Goal: Task Accomplishment & Management: Use online tool/utility

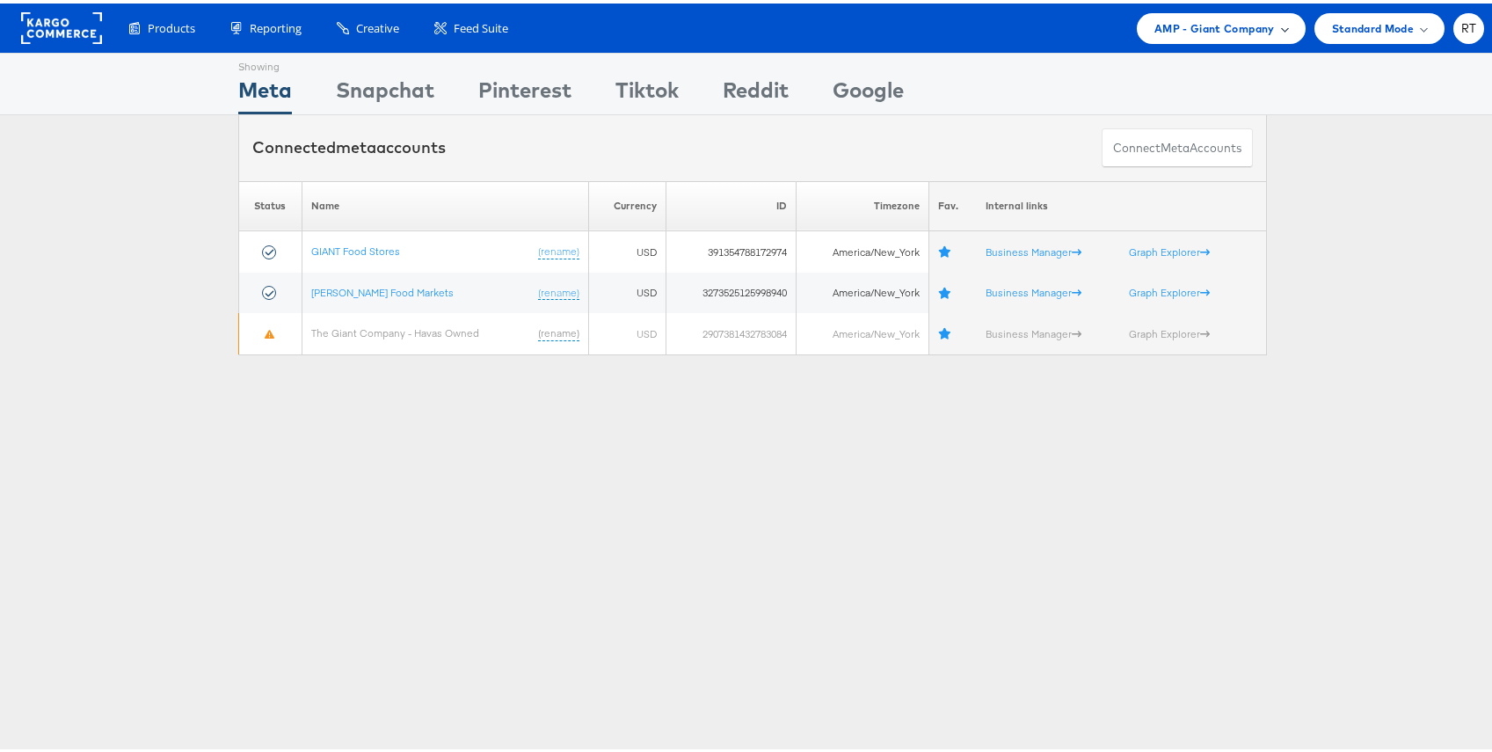
click at [1208, 29] on span "AMP - Giant Company" at bounding box center [1215, 25] width 120 height 18
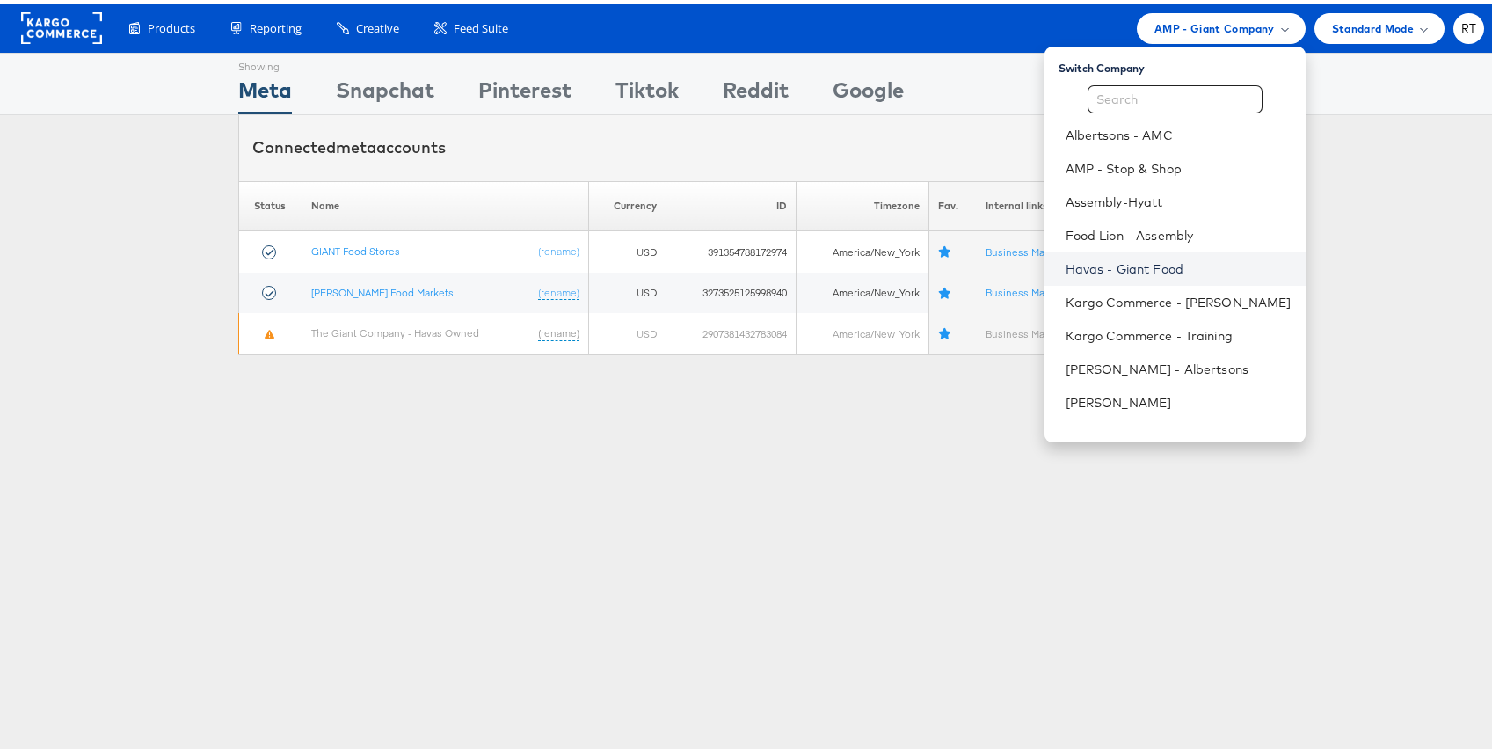
click at [1192, 266] on link "Havas - Giant Food" at bounding box center [1179, 266] width 226 height 18
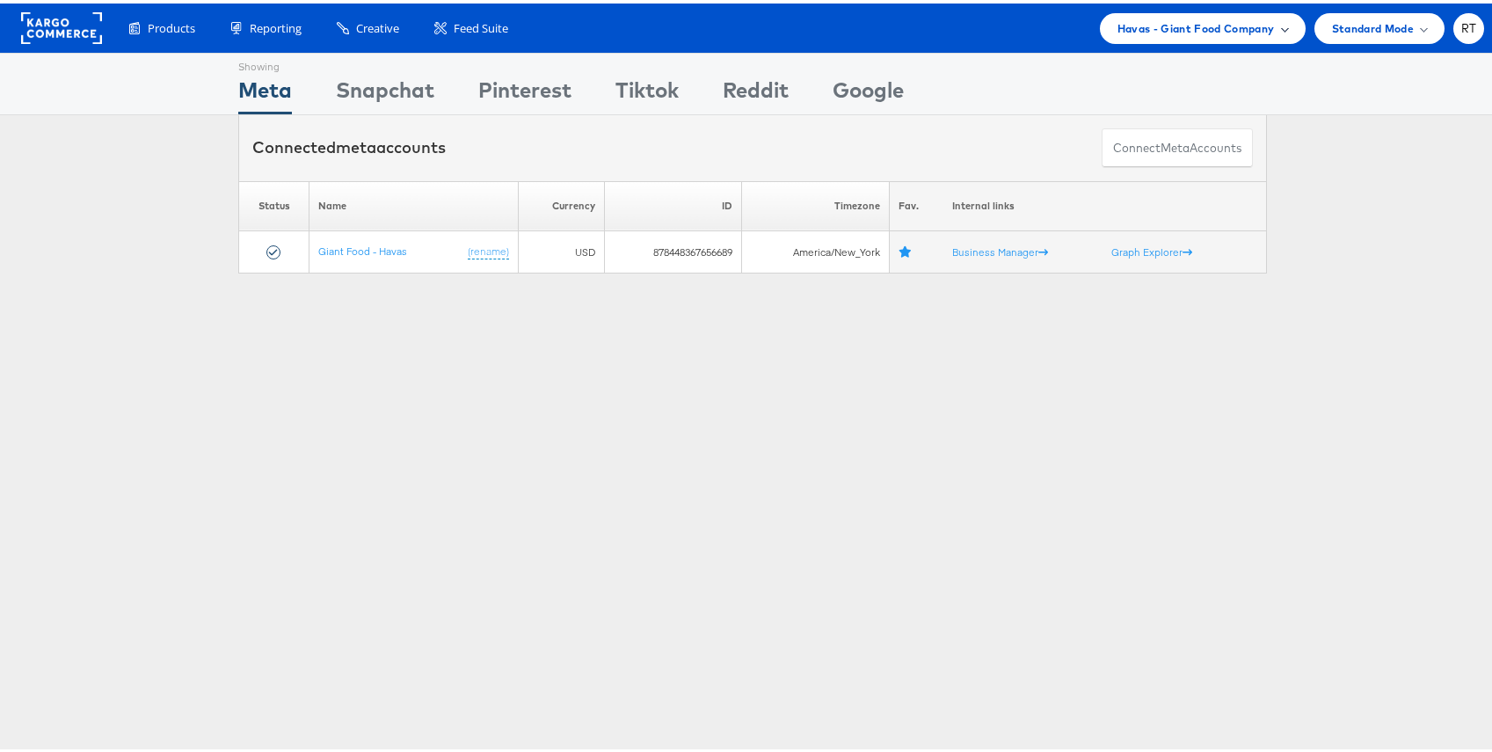
click at [1190, 29] on span "Havas - Giant Food Company" at bounding box center [1196, 25] width 157 height 18
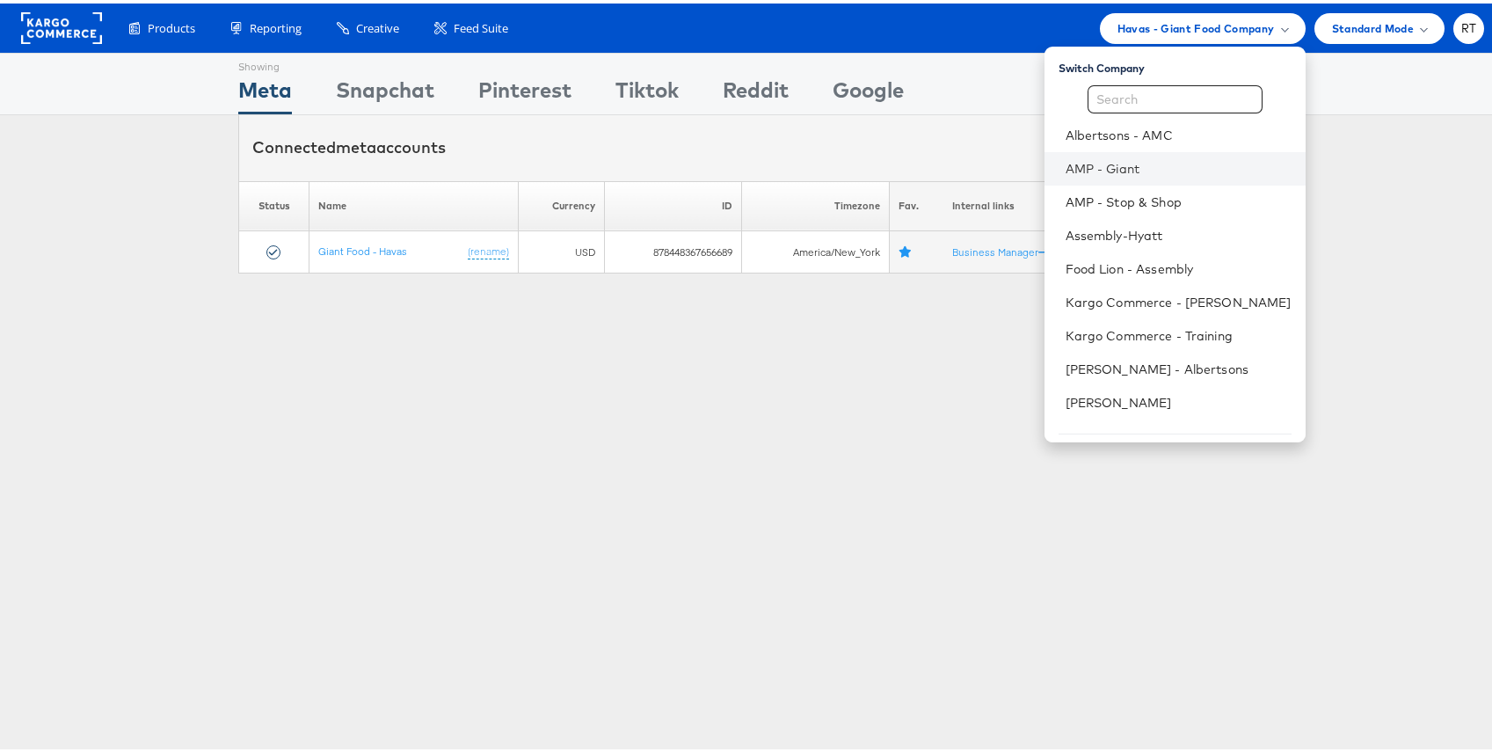
click at [1139, 173] on li "AMP - Giant" at bounding box center [1175, 165] width 261 height 33
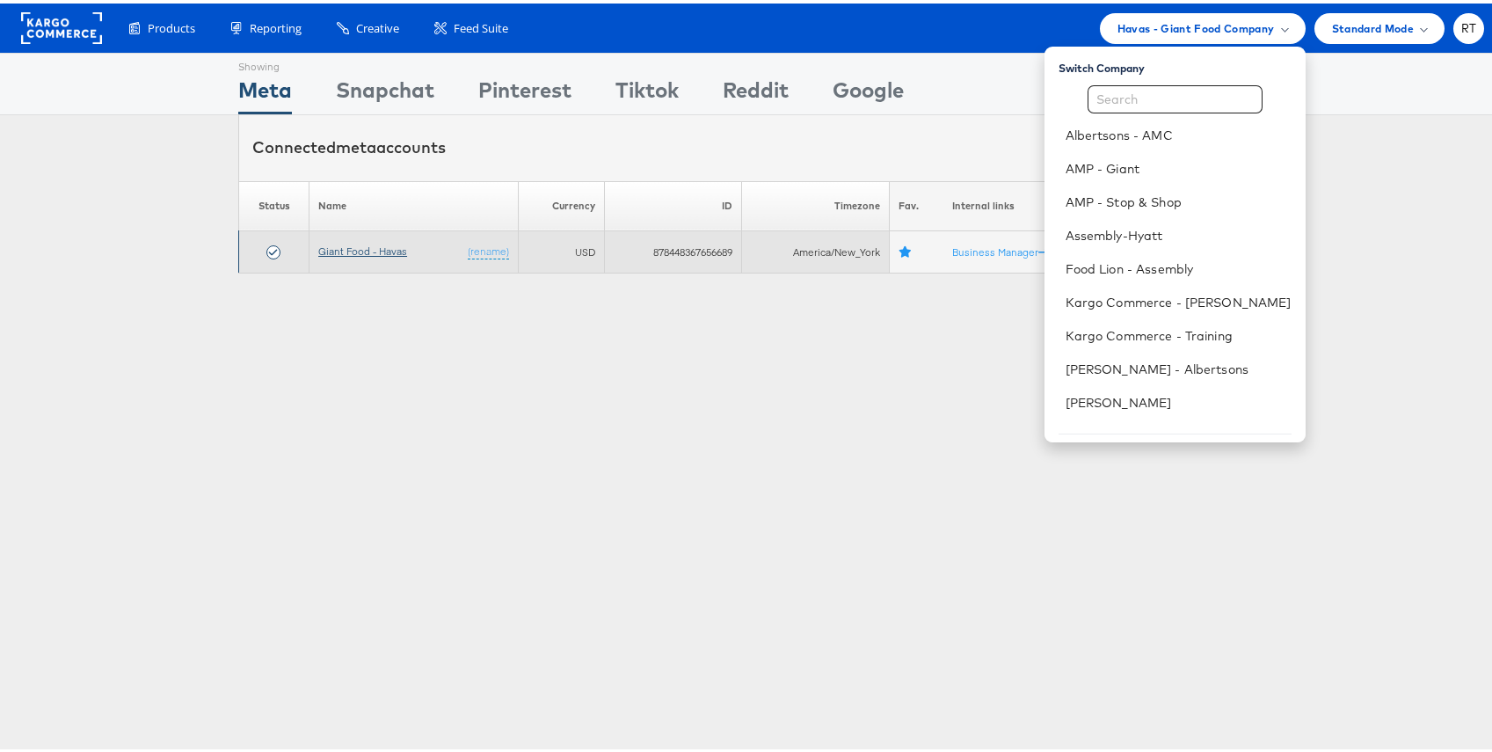
click at [345, 247] on link "Giant Food - Havas" at bounding box center [362, 247] width 89 height 13
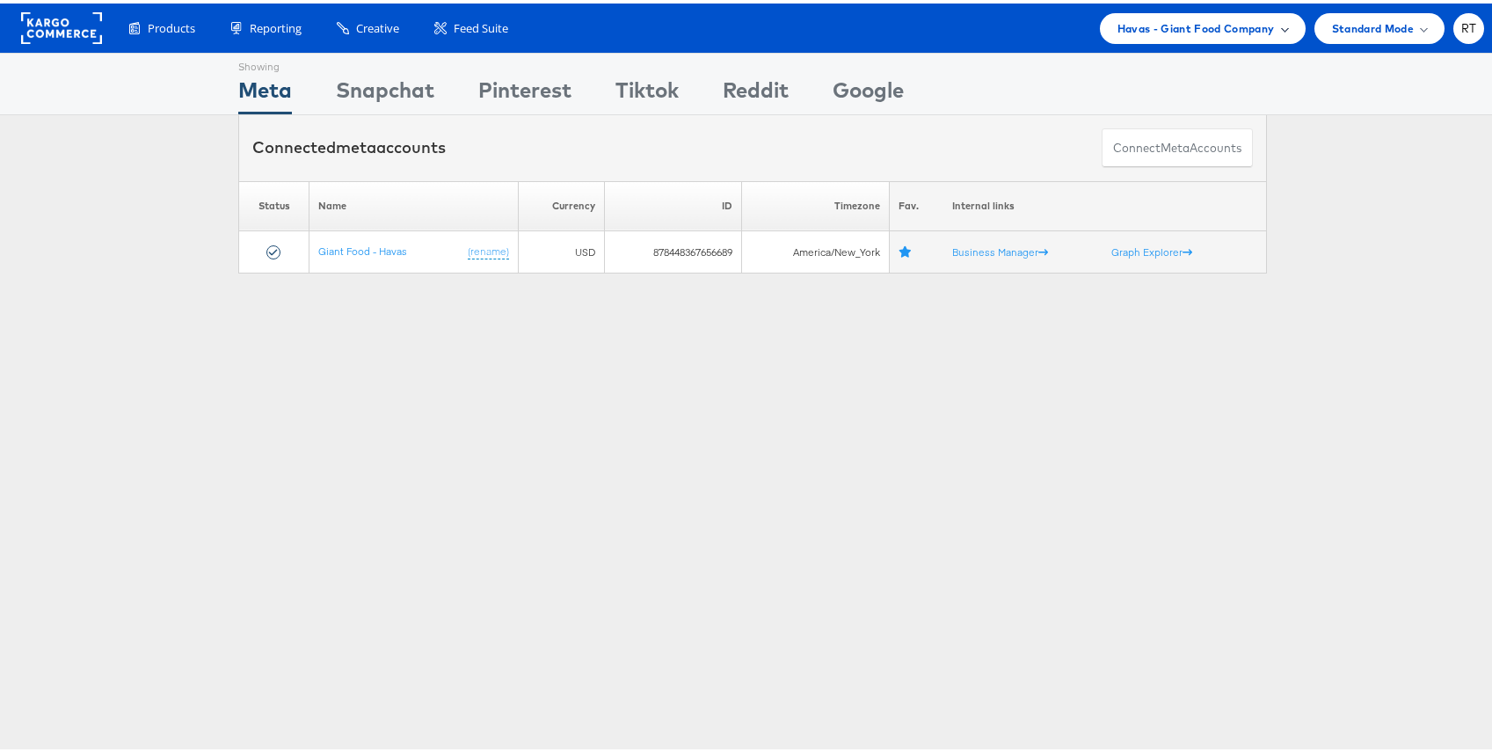
click at [1205, 22] on span "Havas - Giant Food Company" at bounding box center [1196, 25] width 157 height 18
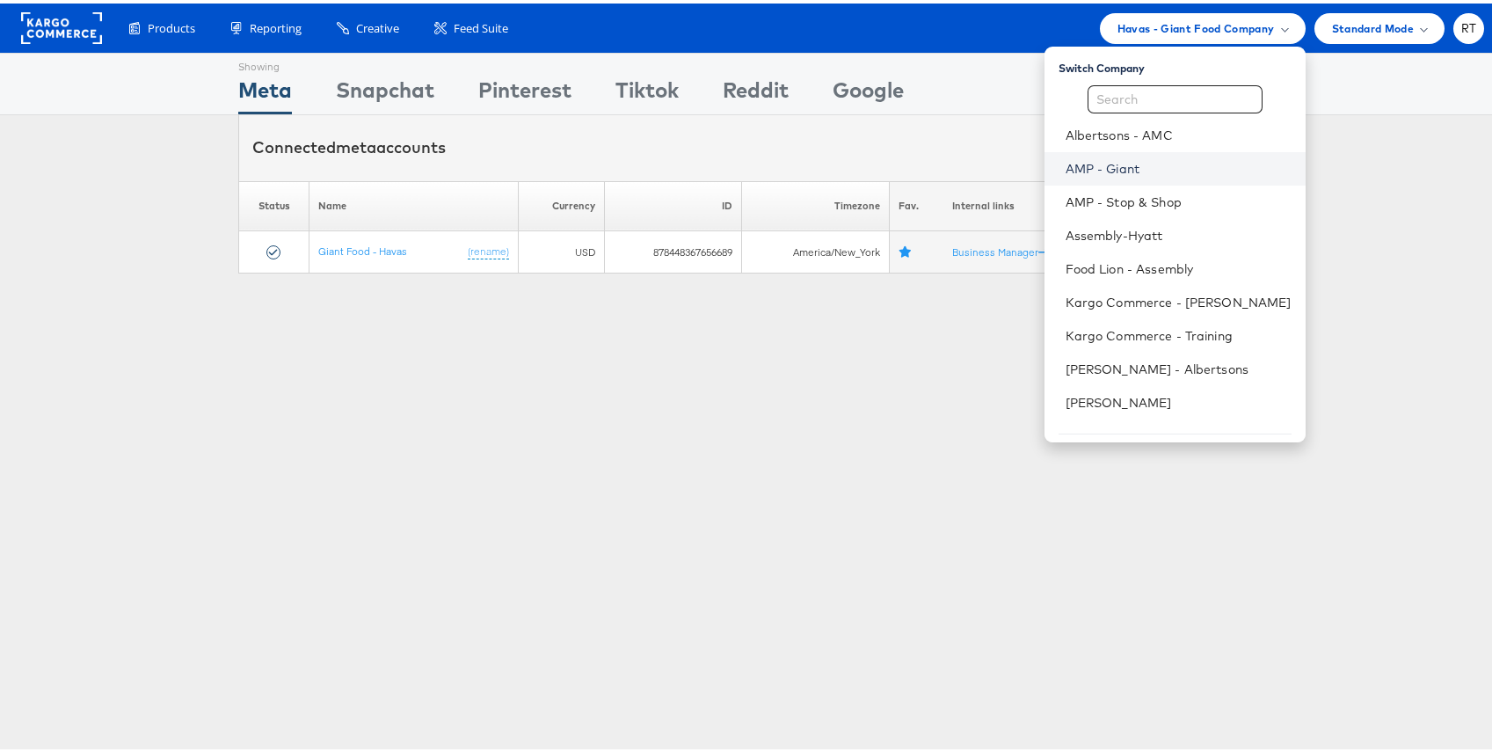
click at [1138, 161] on link "AMP - Giant" at bounding box center [1179, 166] width 226 height 18
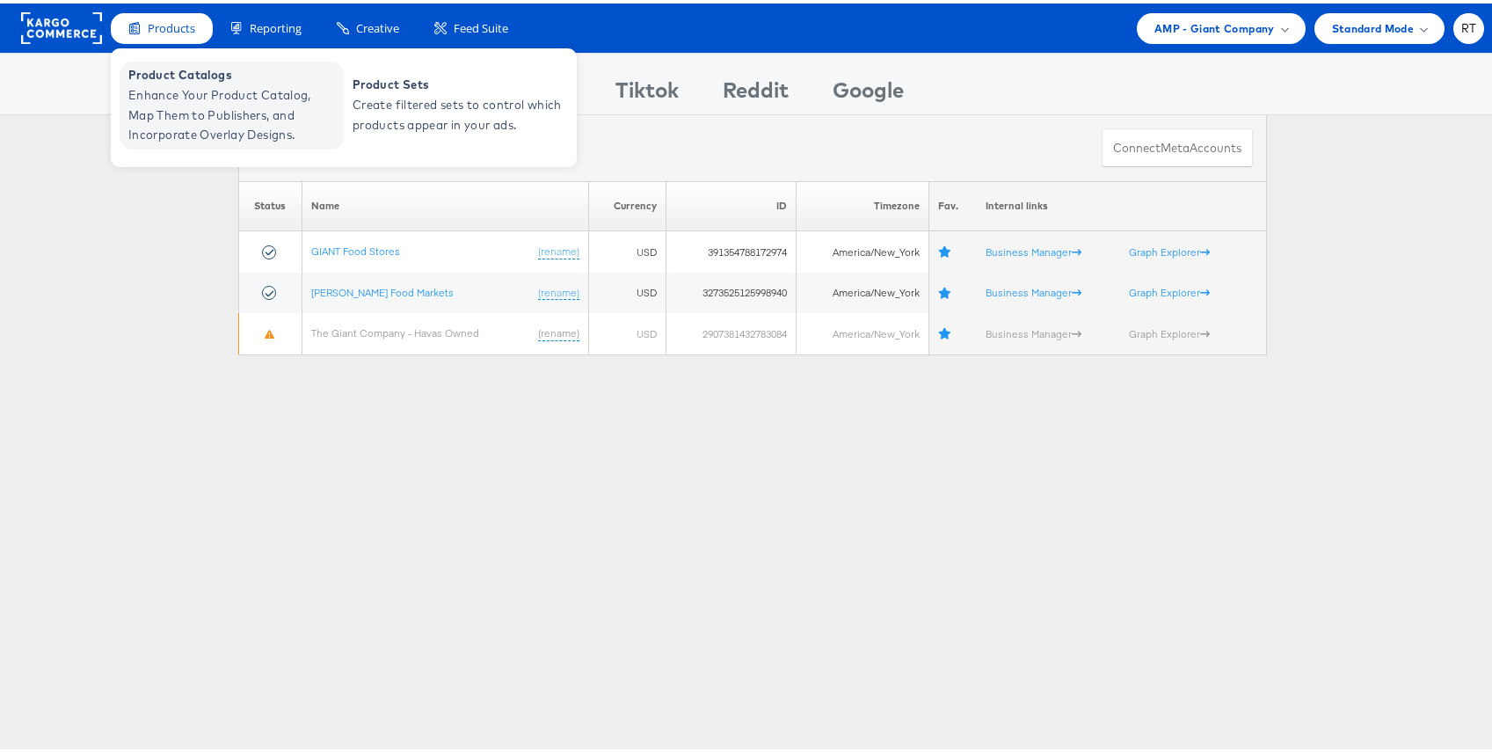
click at [176, 122] on span "Enhance Your Product Catalog, Map Them to Publishers, and Incorporate Overlay D…" at bounding box center [233, 112] width 211 height 60
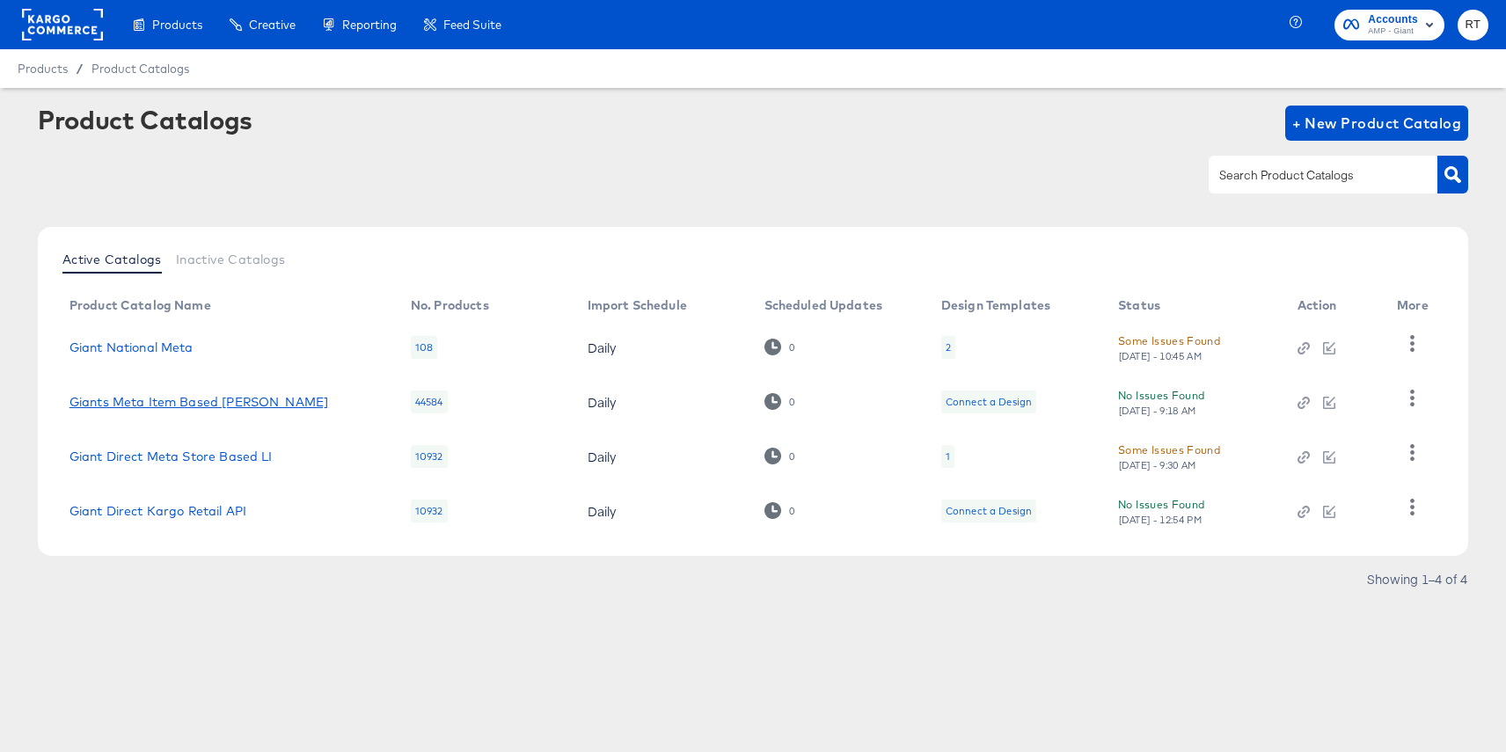
click at [163, 401] on link "Giants Meta Item Based [PERSON_NAME]" at bounding box center [198, 402] width 259 height 14
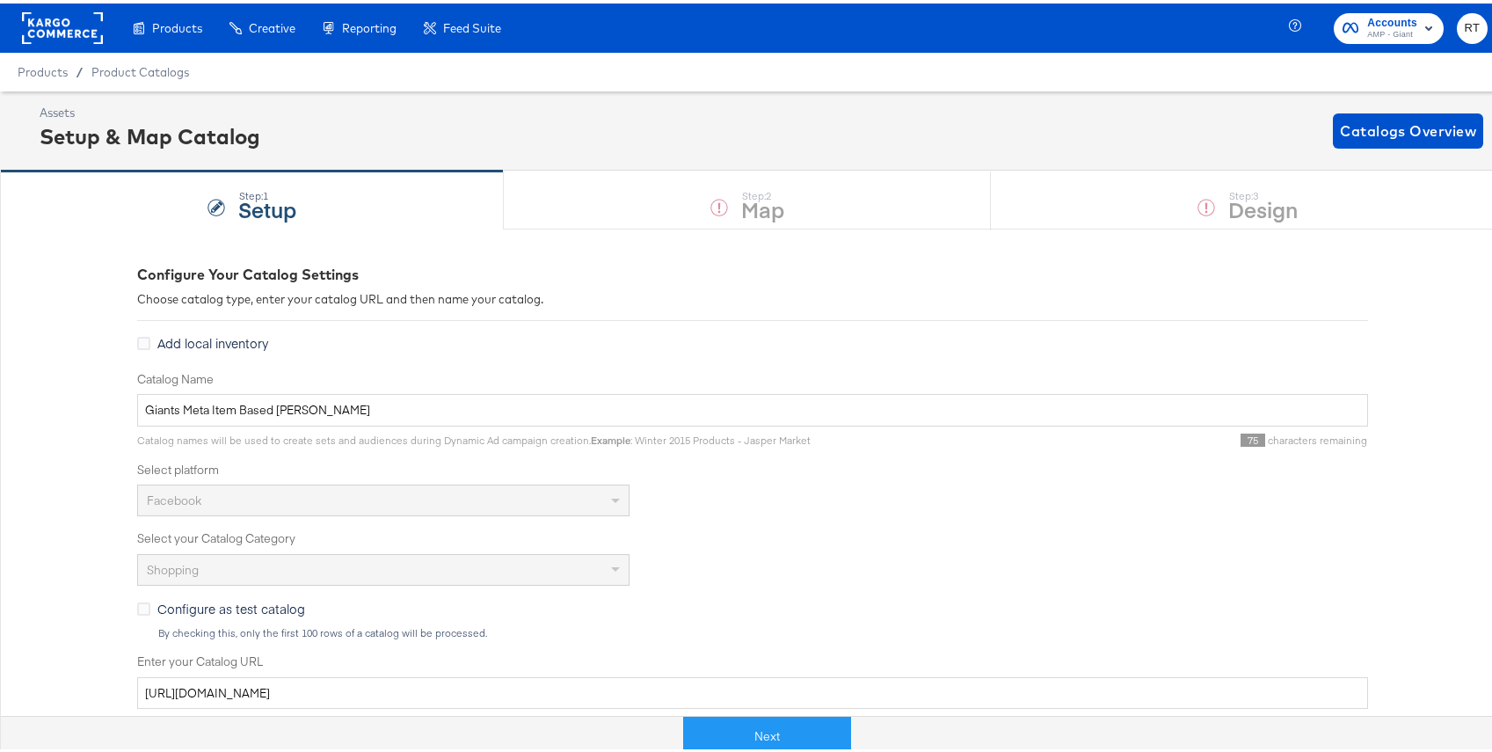
scroll to position [18, 0]
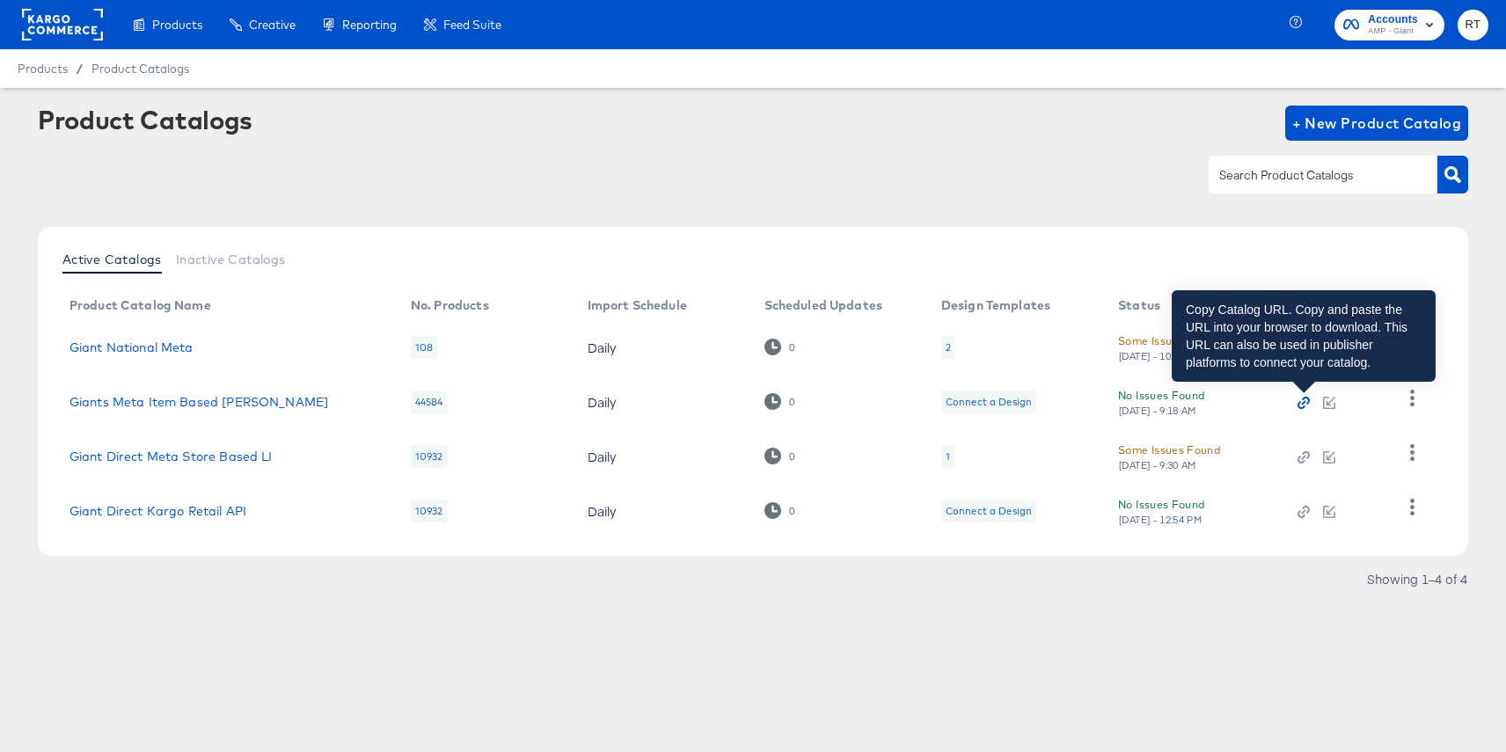
click at [1303, 404] on icon "button" at bounding box center [1303, 403] width 12 height 12
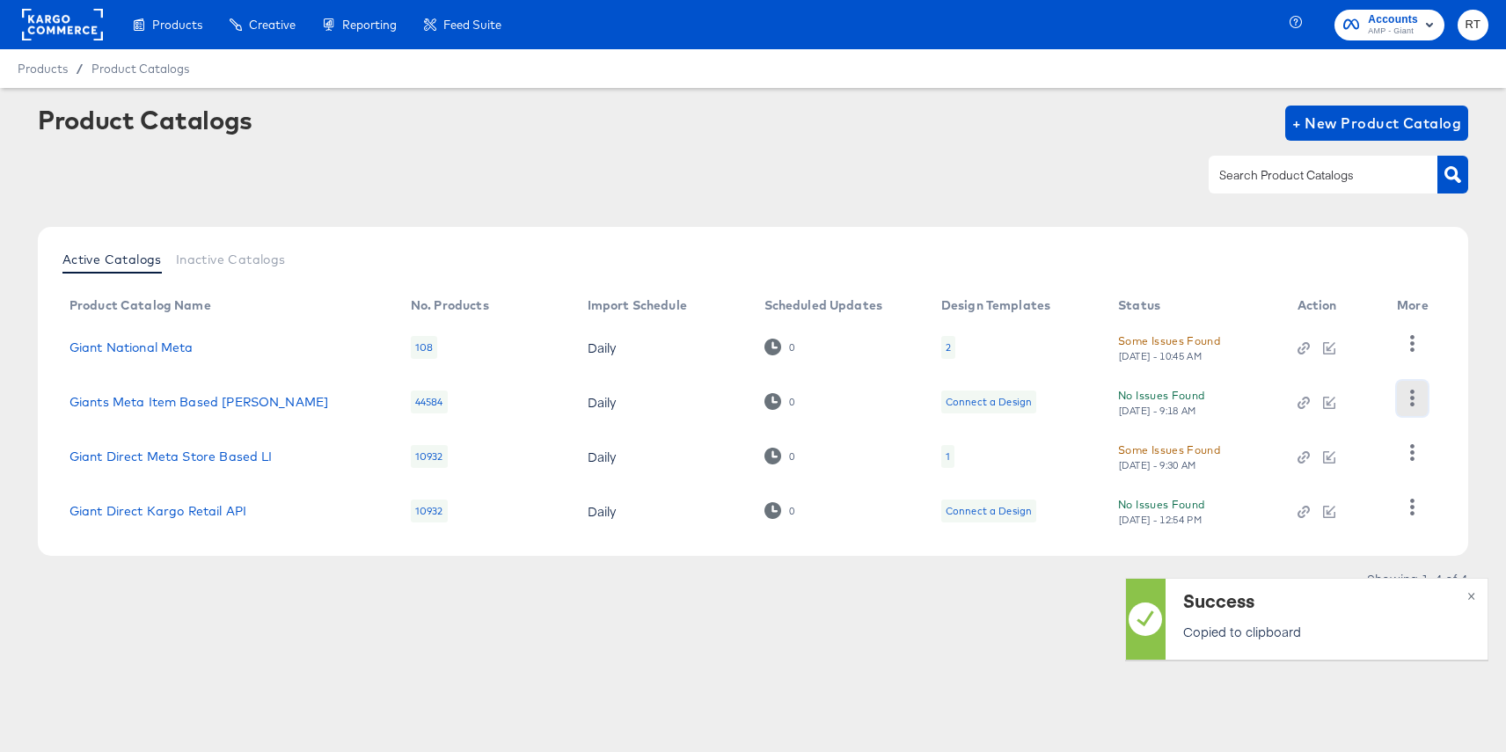
click at [1405, 398] on icon "button" at bounding box center [1412, 398] width 17 height 17
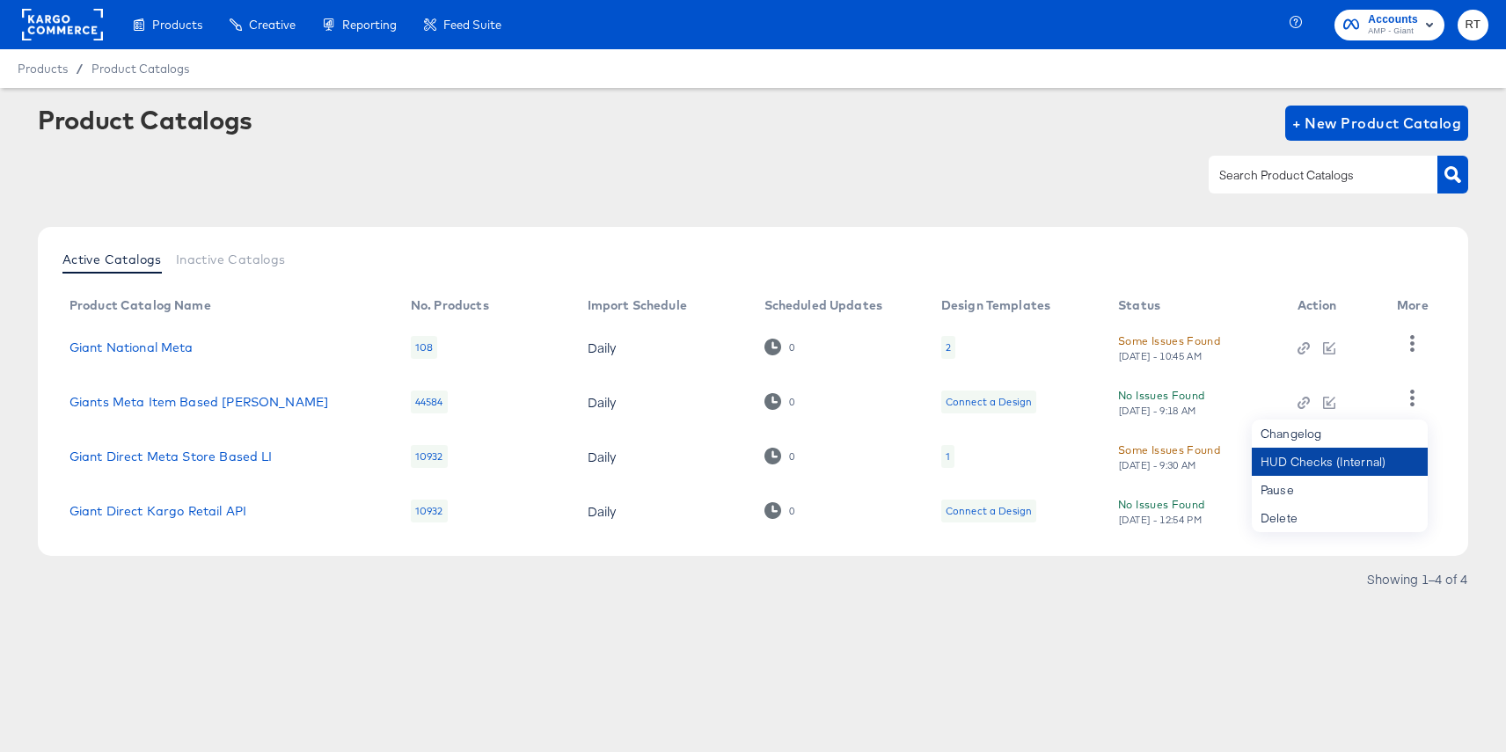
click at [1310, 469] on div "HUD Checks (Internal)" at bounding box center [1340, 462] width 176 height 28
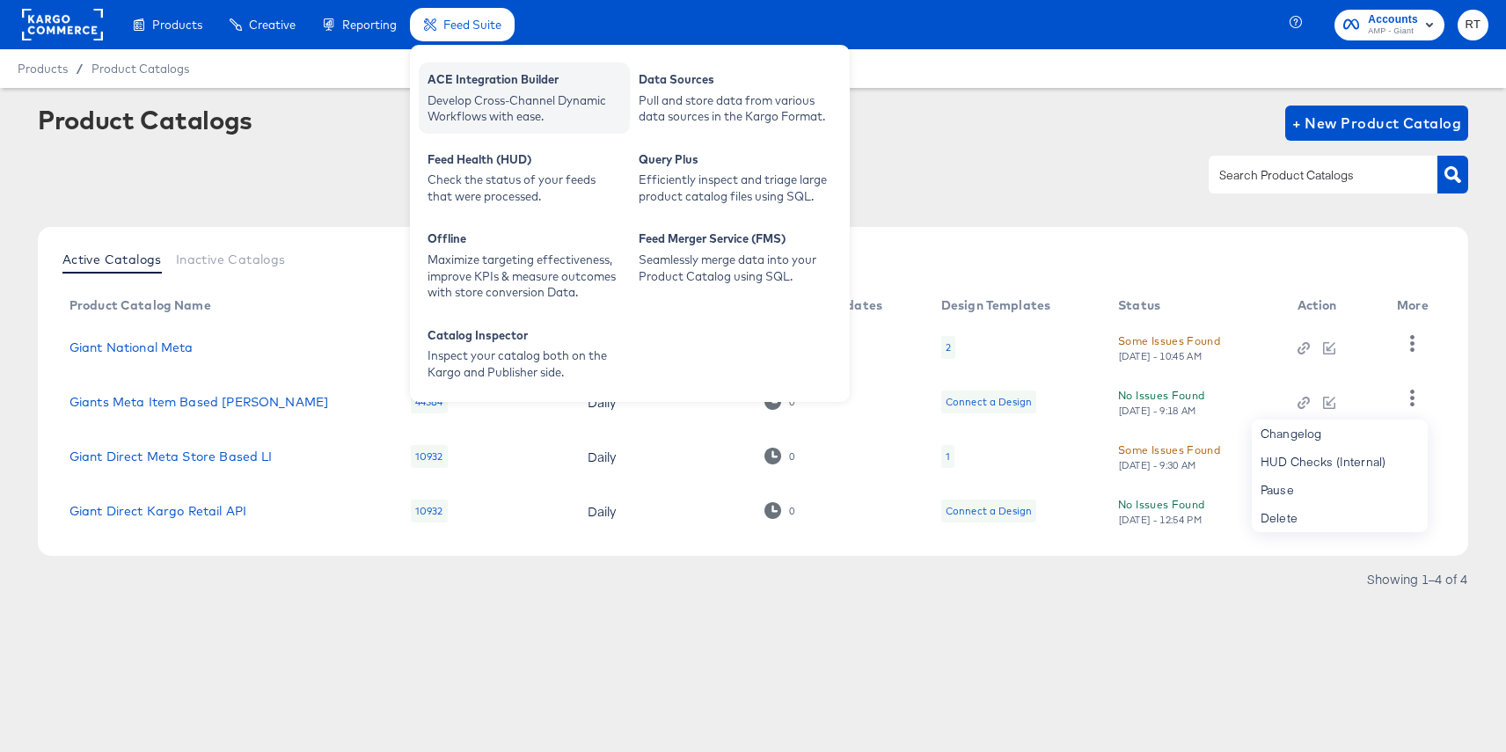
click at [466, 84] on div "ACE Integration Builder" at bounding box center [523, 81] width 193 height 21
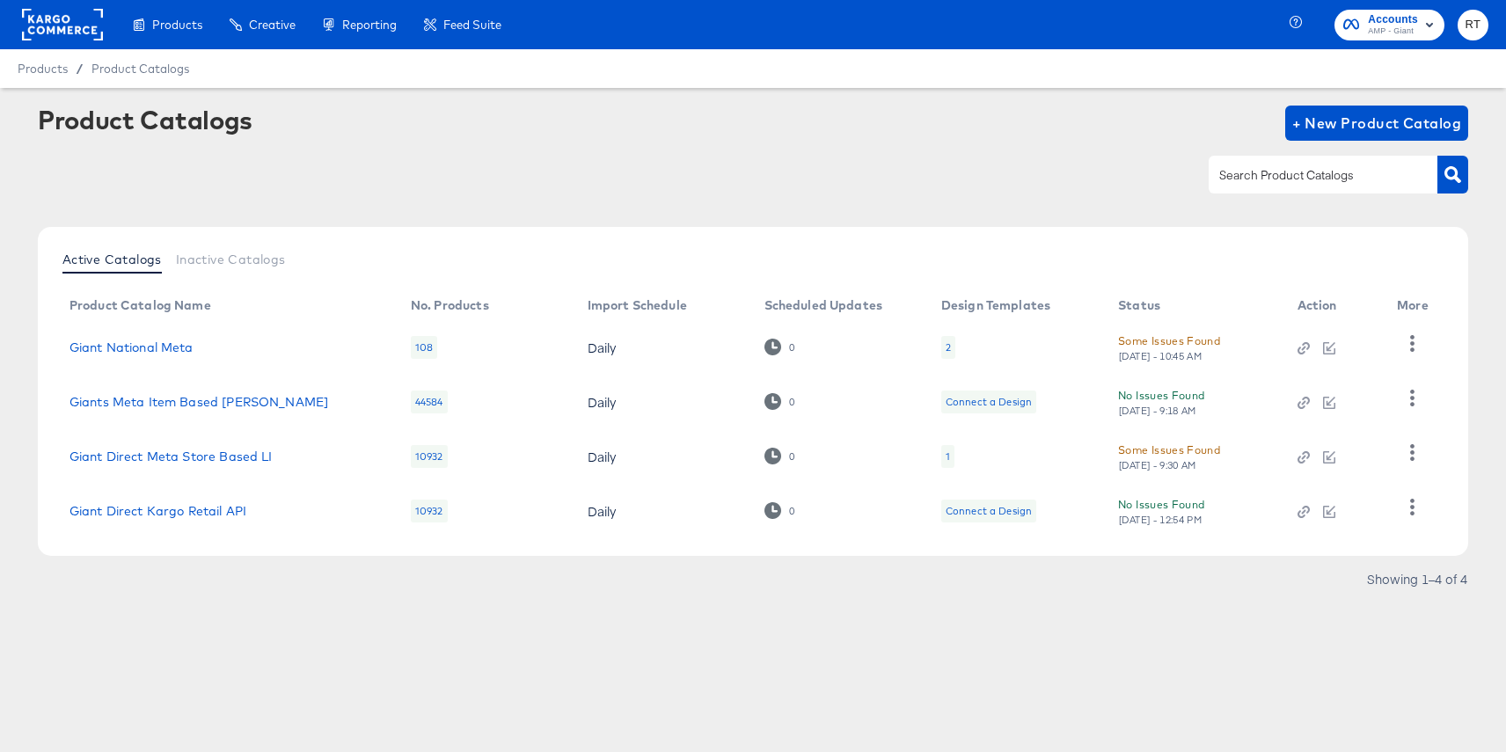
click at [311, 114] on div "Product Catalogs + New Product Catalog" at bounding box center [753, 123] width 1430 height 35
click at [65, 25] on rect at bounding box center [62, 25] width 81 height 32
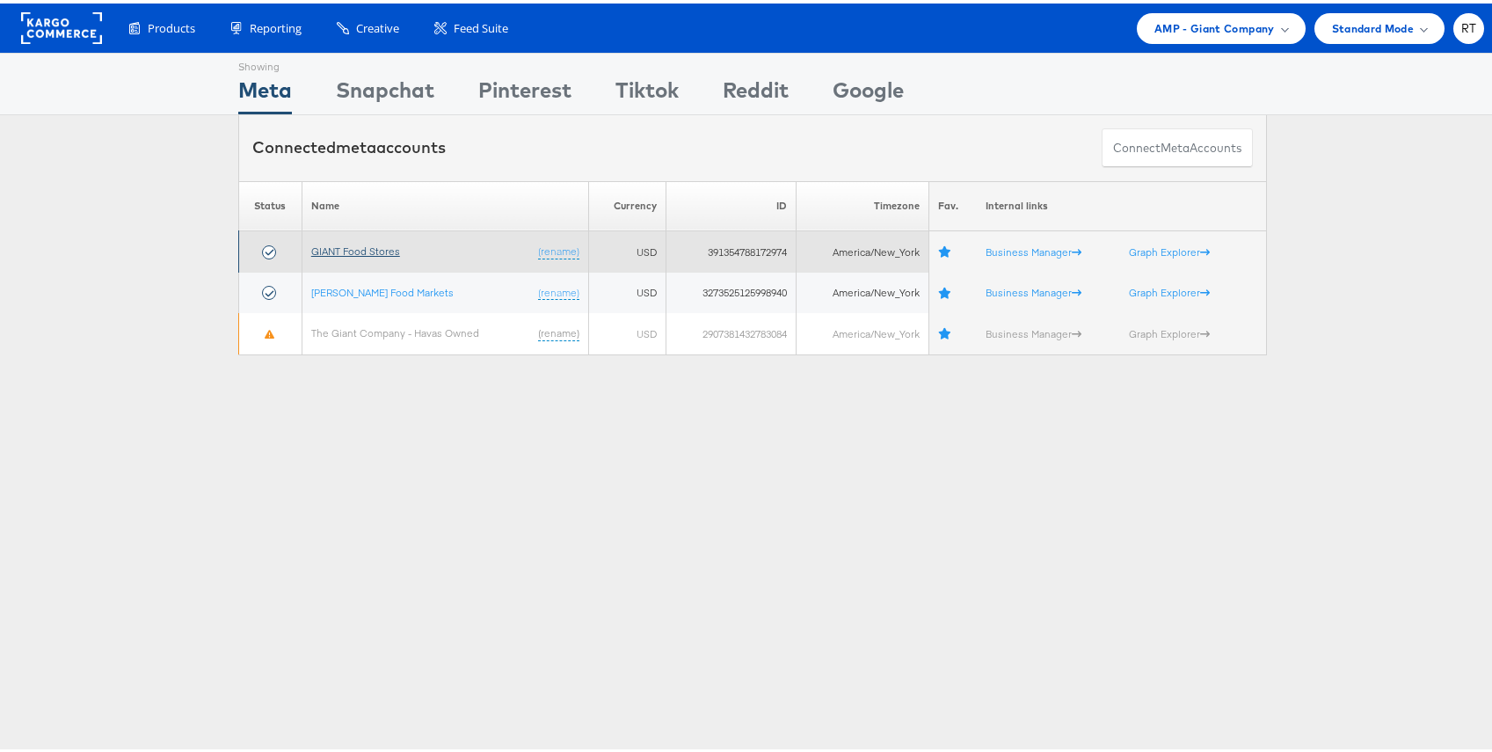
click at [373, 245] on link "GIANT Food Stores" at bounding box center [355, 247] width 89 height 13
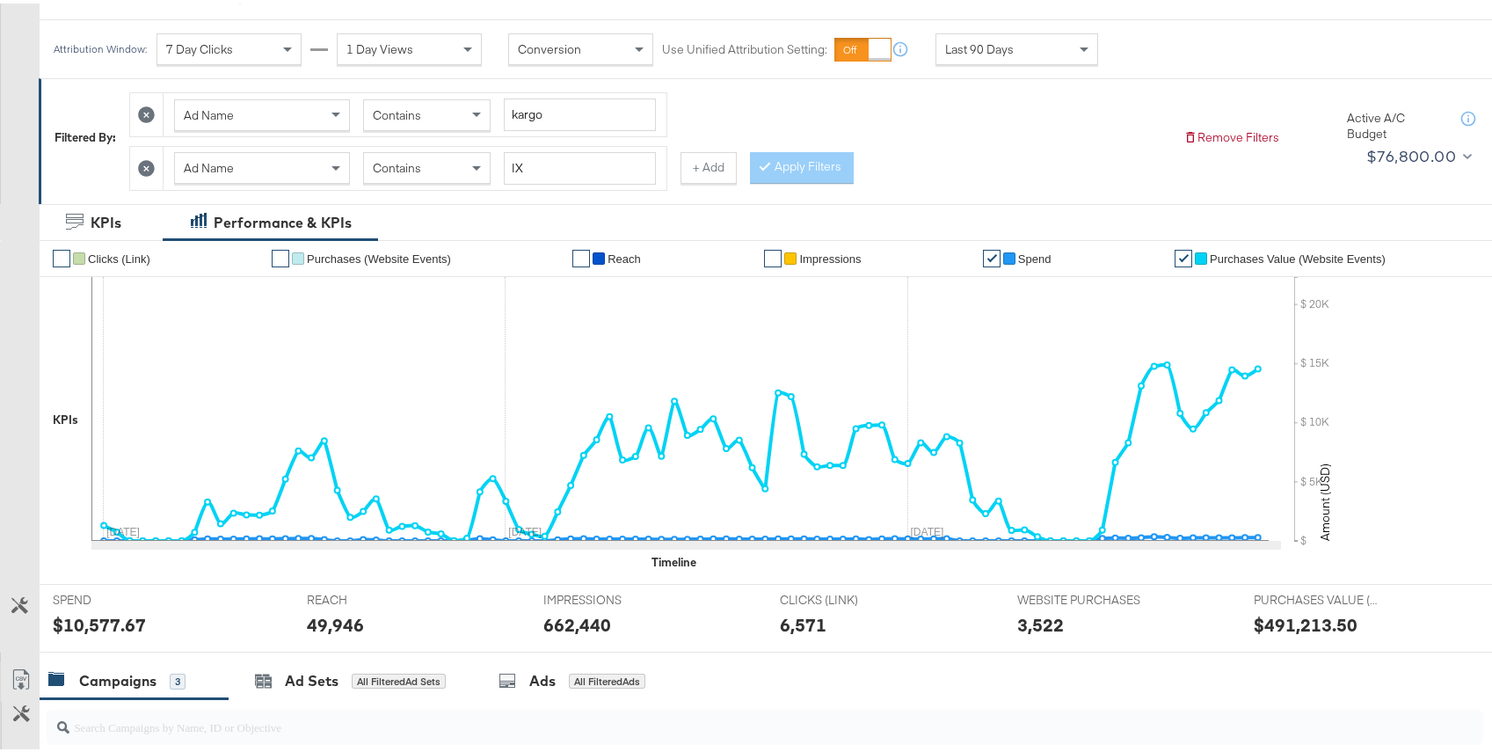
scroll to position [230, 0]
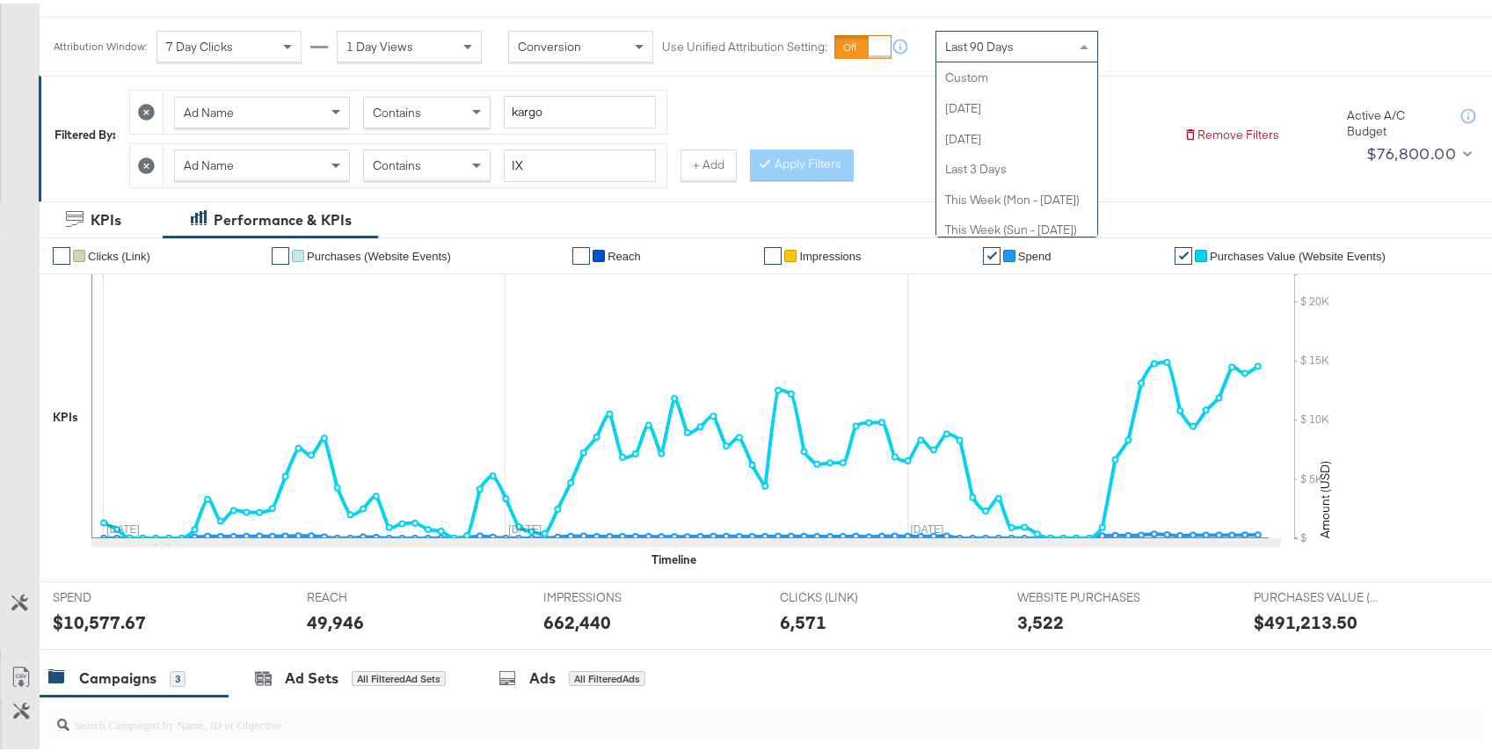
click at [978, 55] on div "Last 90 Days" at bounding box center [1017, 43] width 161 height 30
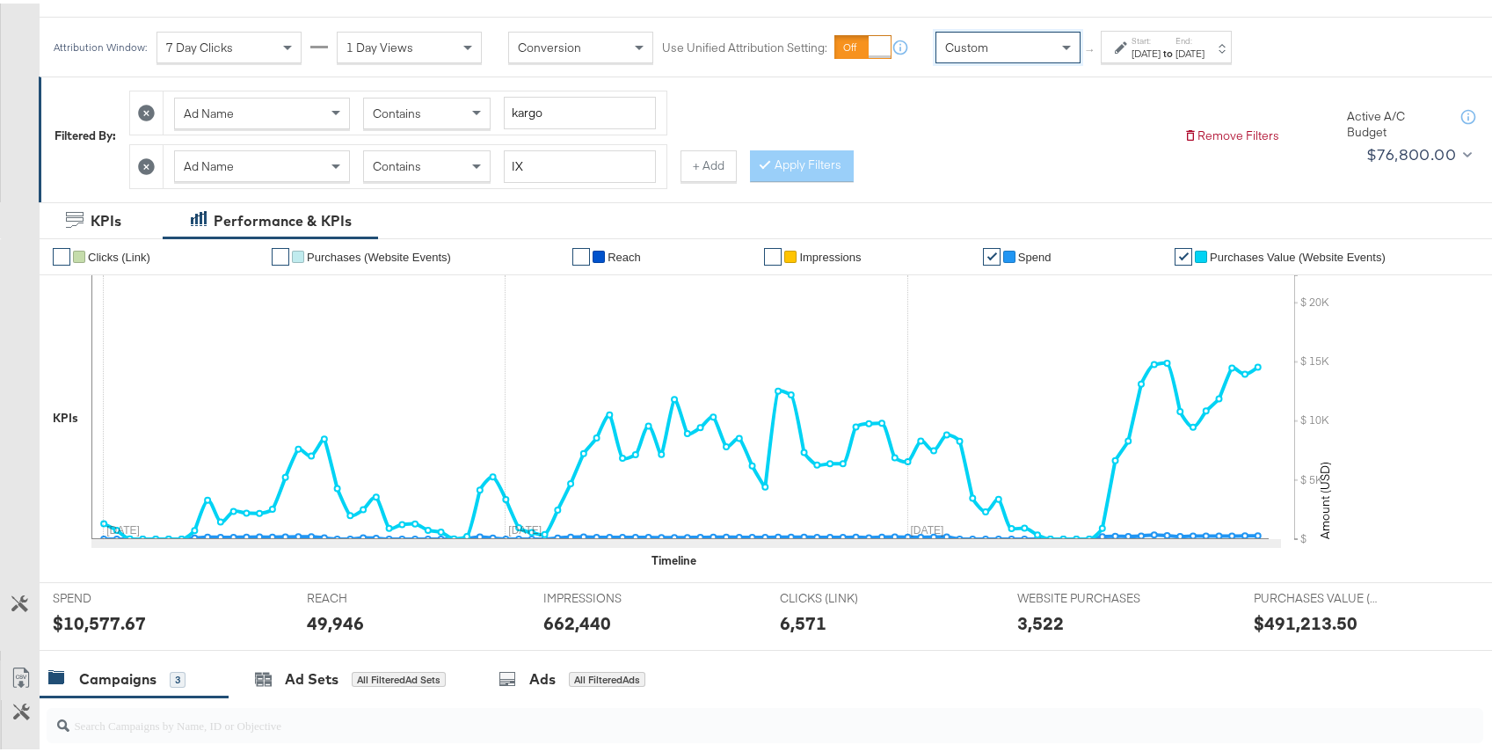
click at [1159, 43] on div "Sep 29th 2025" at bounding box center [1146, 50] width 29 height 14
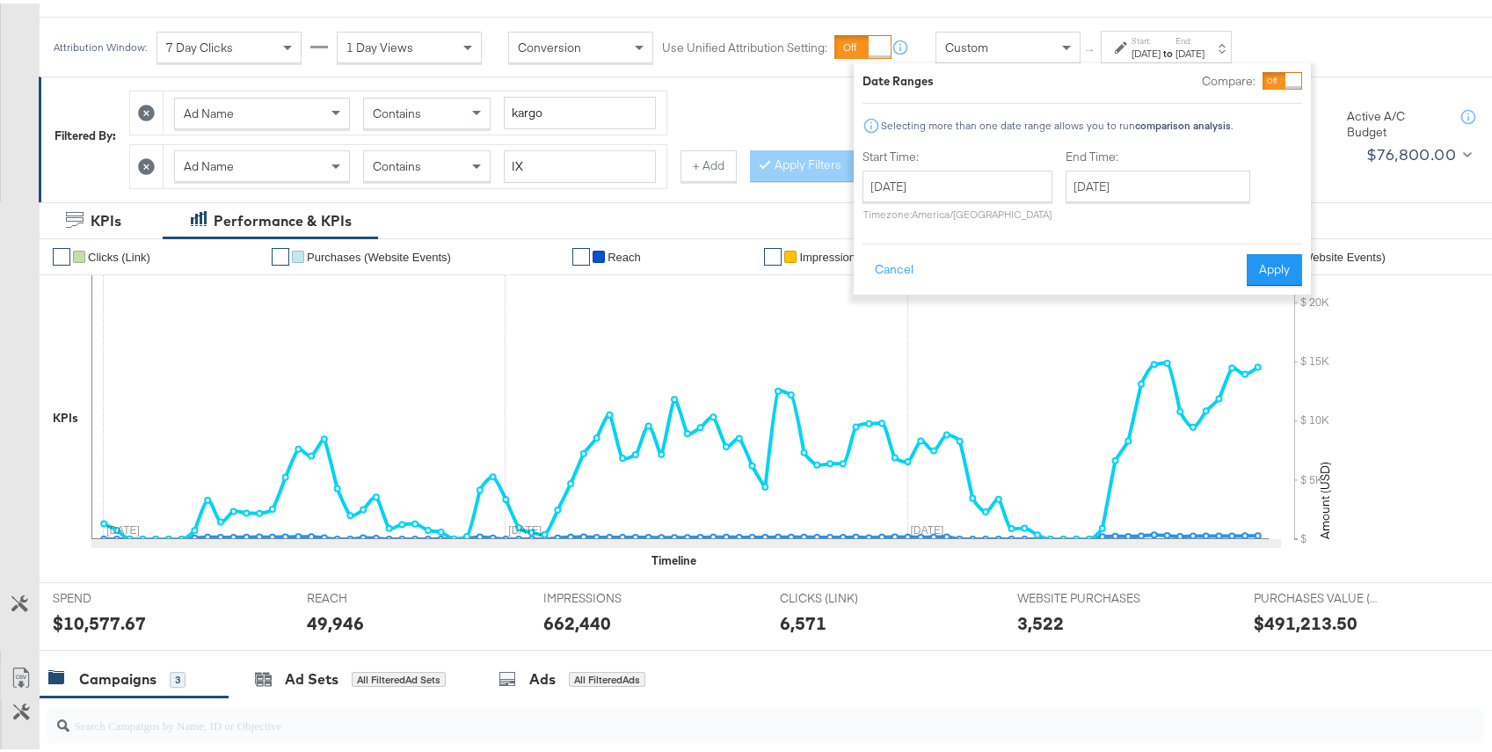
click at [952, 207] on p "Timezone: America/Chicago" at bounding box center [958, 210] width 190 height 13
click at [967, 190] on input "September 29th 2025" at bounding box center [958, 183] width 190 height 32
click at [939, 317] on td "16" at bounding box center [943, 321] width 30 height 25
type input "September 16th 2025"
click at [1272, 257] on button "Apply" at bounding box center [1274, 267] width 55 height 32
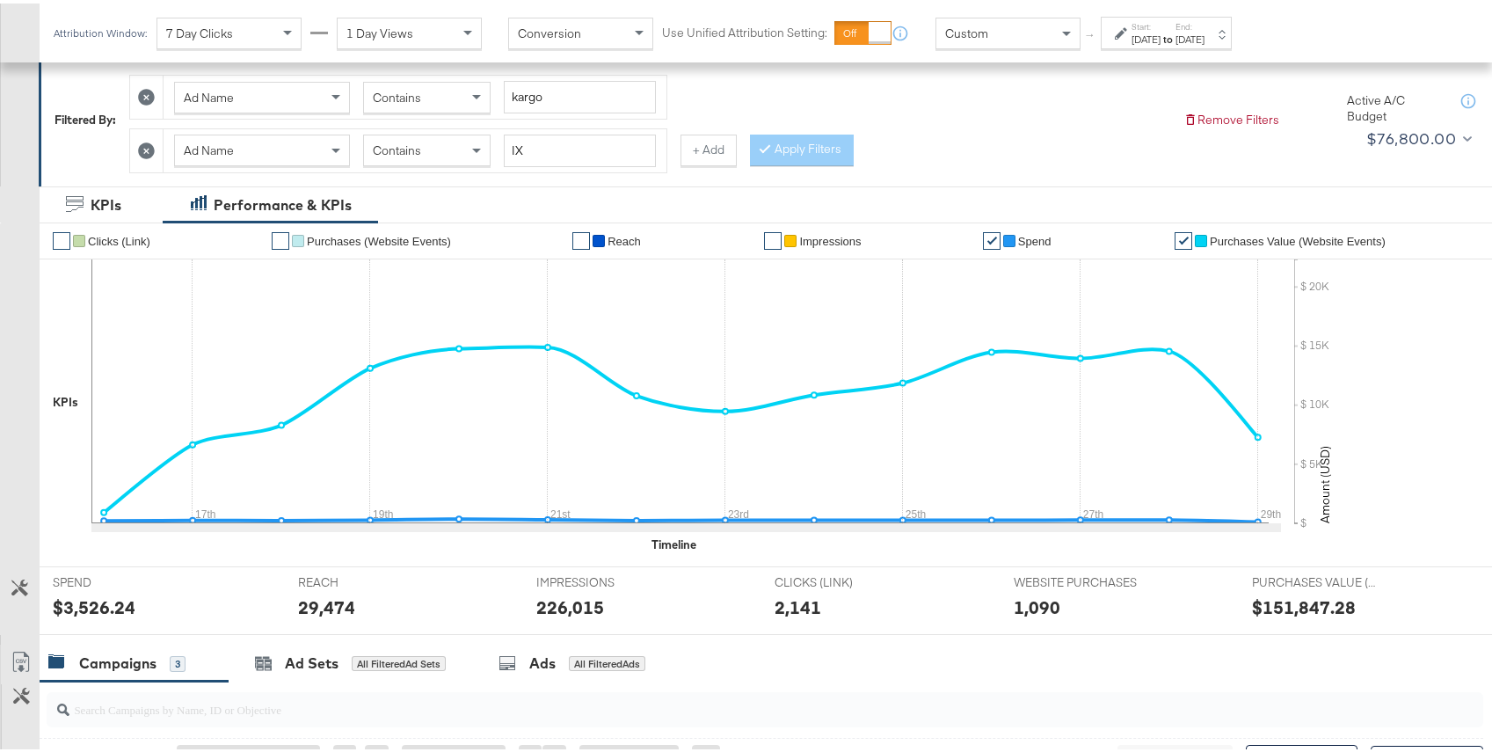
scroll to position [240, 0]
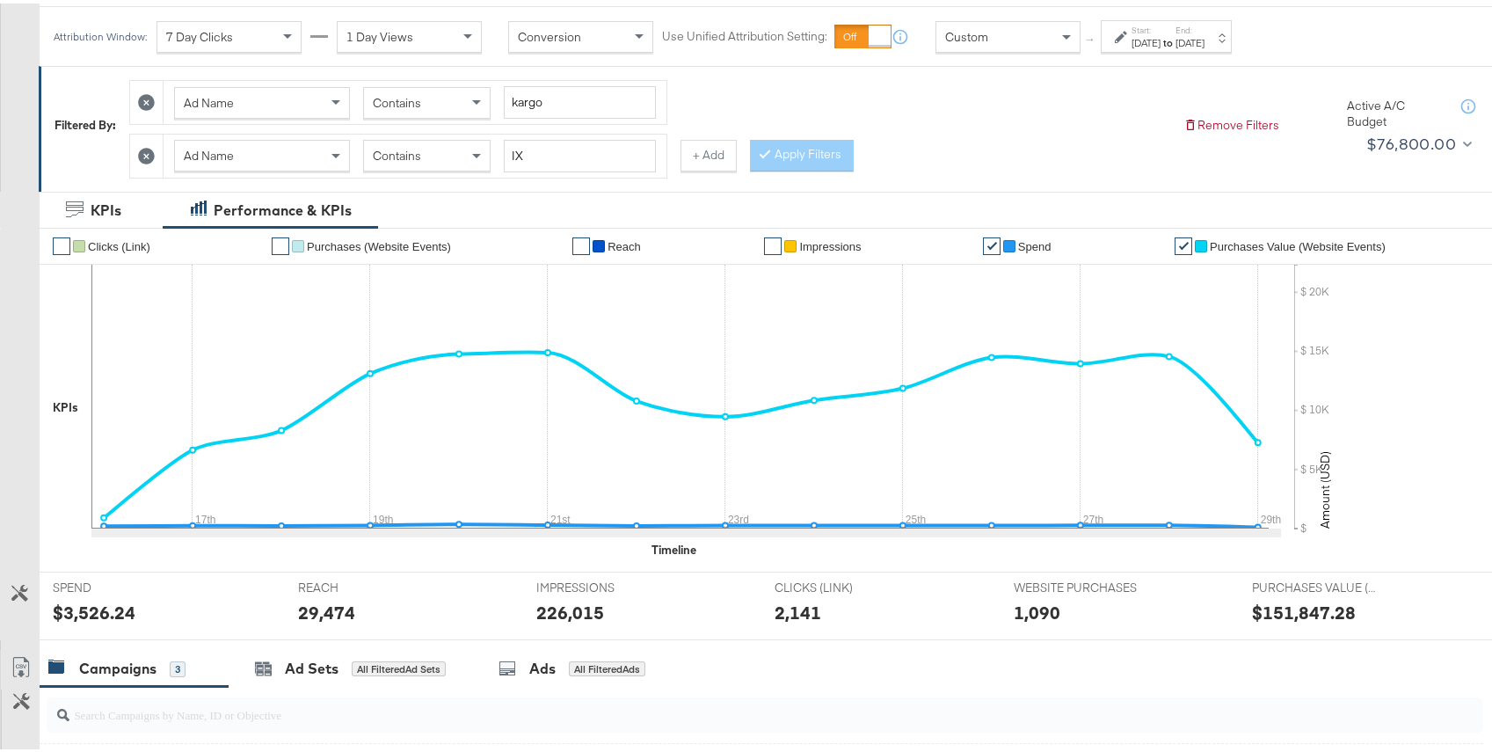
click at [1127, 35] on icon at bounding box center [1121, 33] width 12 height 12
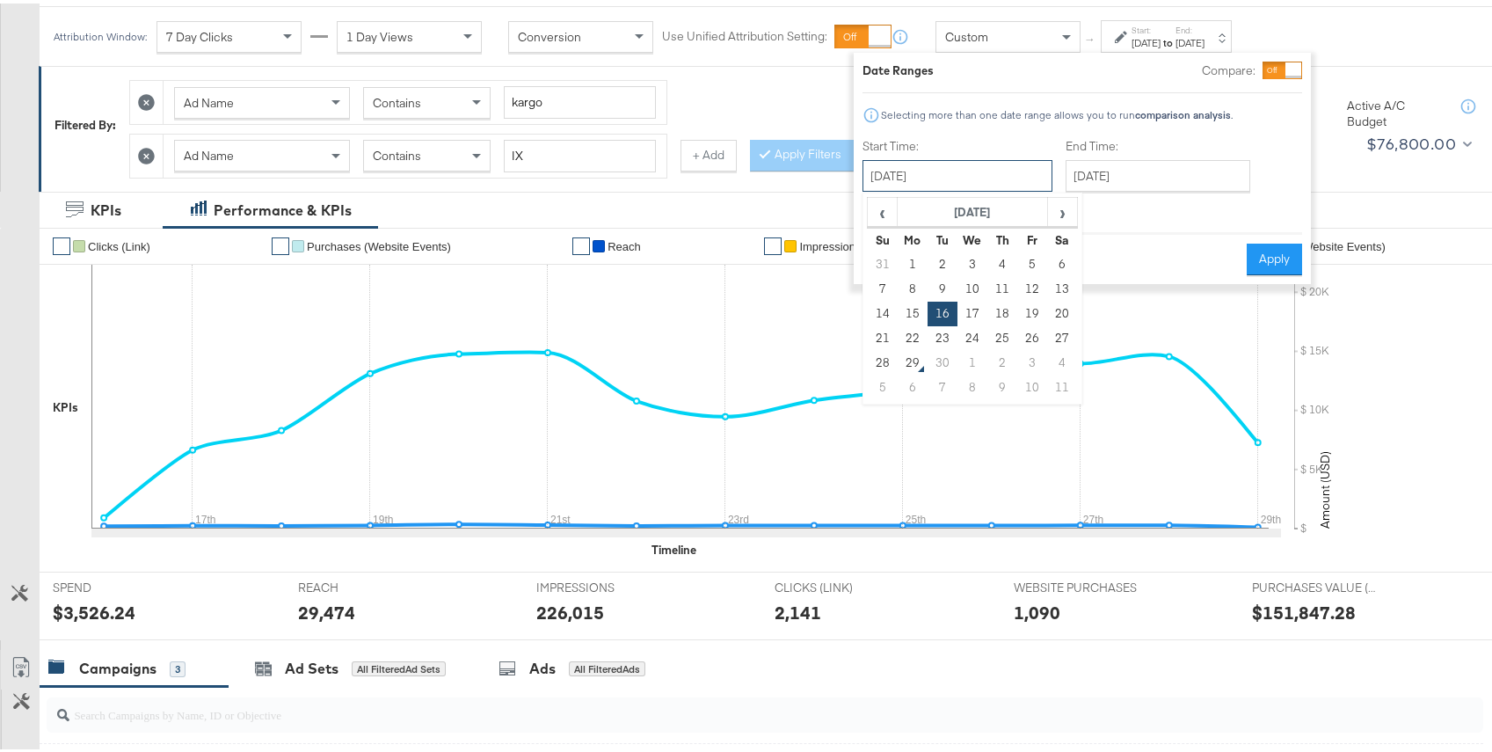
click at [925, 164] on input "September 16th 2025" at bounding box center [958, 173] width 190 height 32
click at [879, 200] on span "‹" at bounding box center [882, 208] width 27 height 26
click at [919, 335] on td "18" at bounding box center [913, 335] width 30 height 25
type input "August 18th 2025"
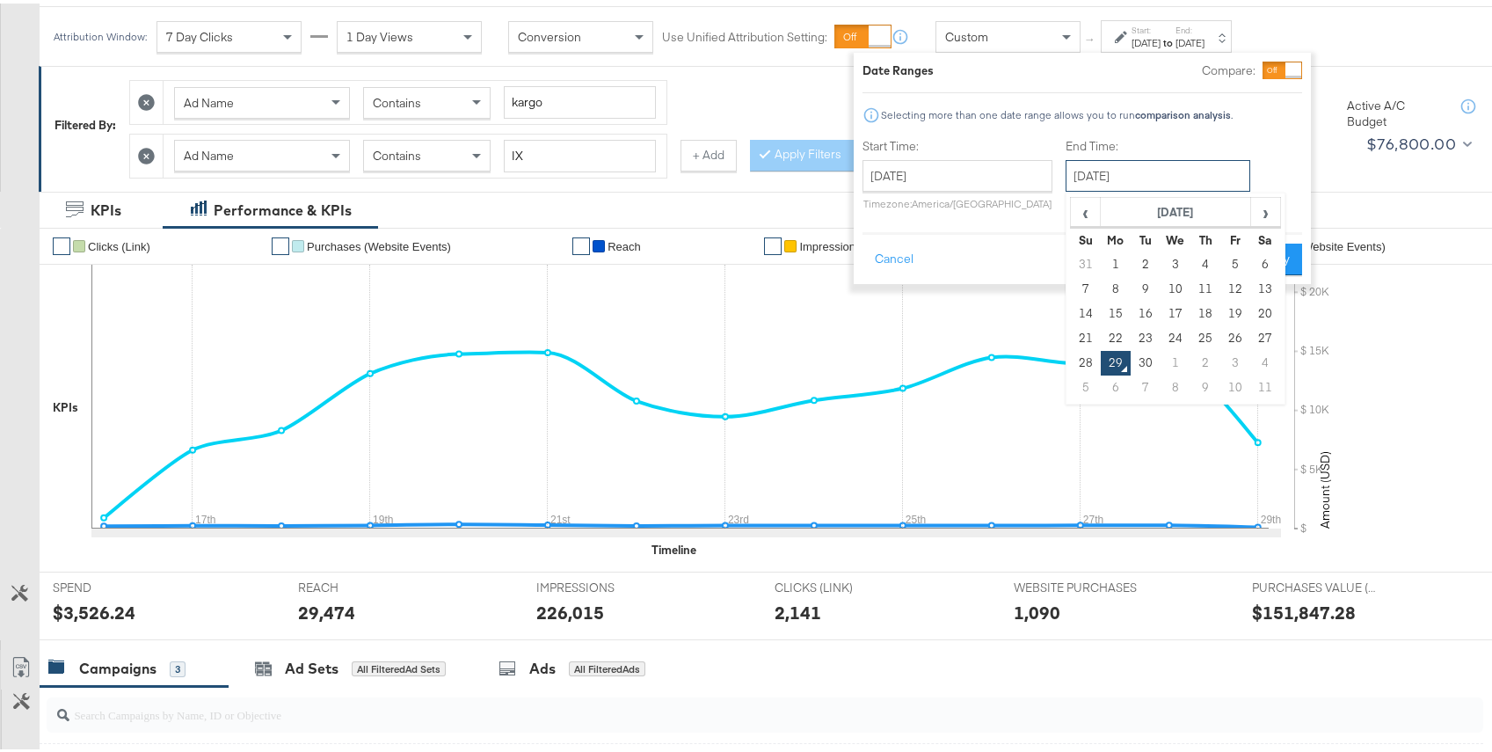
click at [1113, 171] on input "September 29th 2025" at bounding box center [1158, 173] width 185 height 32
click at [1117, 310] on td "15" at bounding box center [1116, 310] width 30 height 25
type input "September 15th 2025"
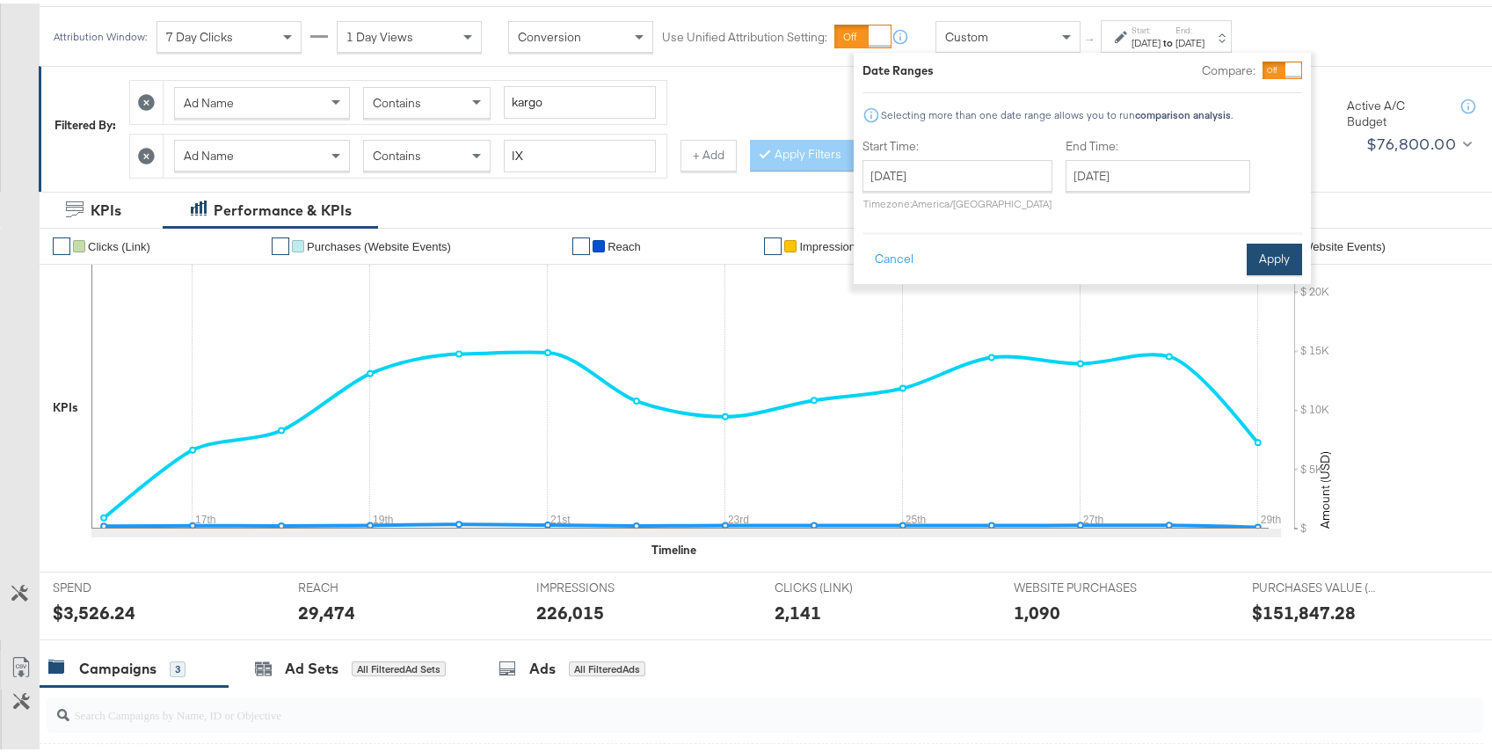
click at [1259, 259] on button "Apply" at bounding box center [1274, 256] width 55 height 32
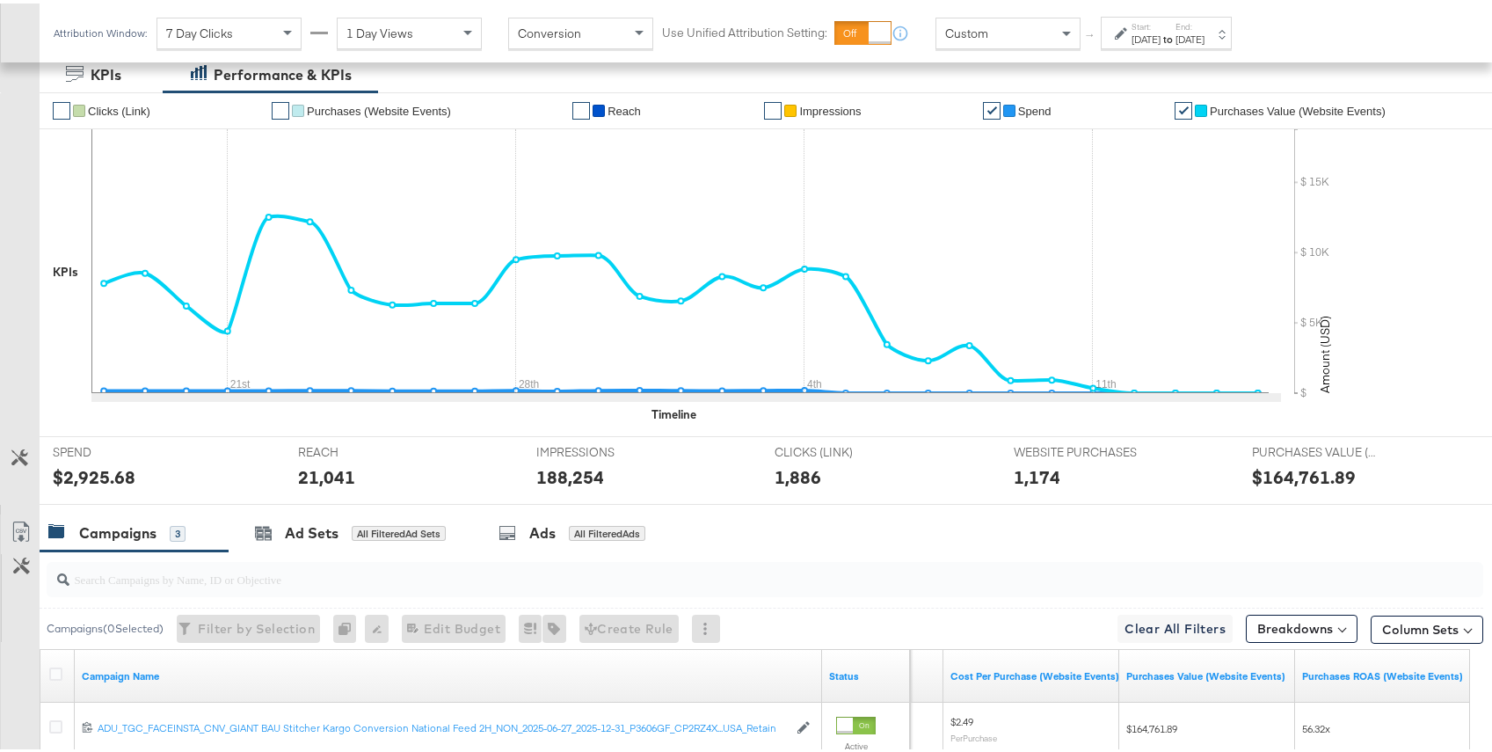
scroll to position [367, 0]
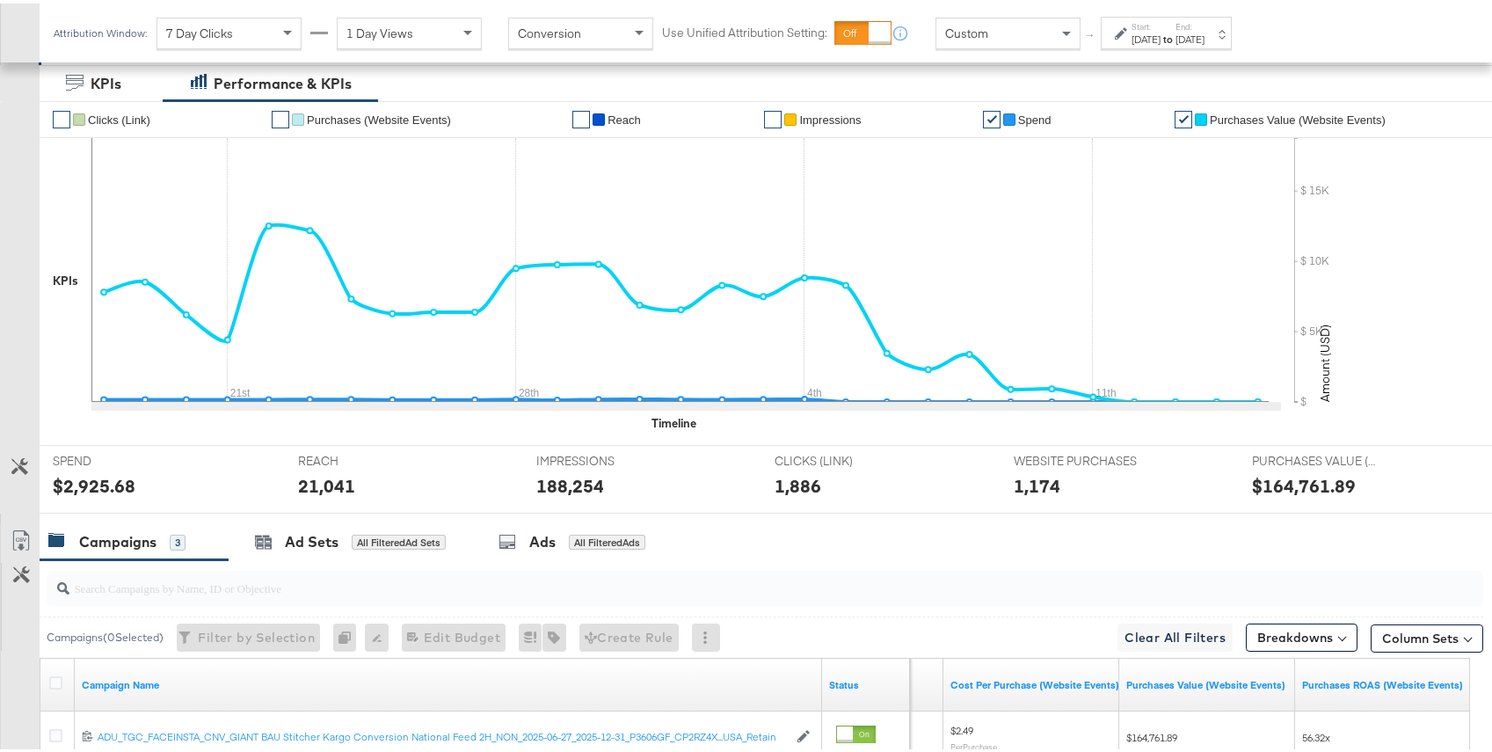
click at [1205, 38] on div "Sep 15th 2025" at bounding box center [1190, 36] width 29 height 14
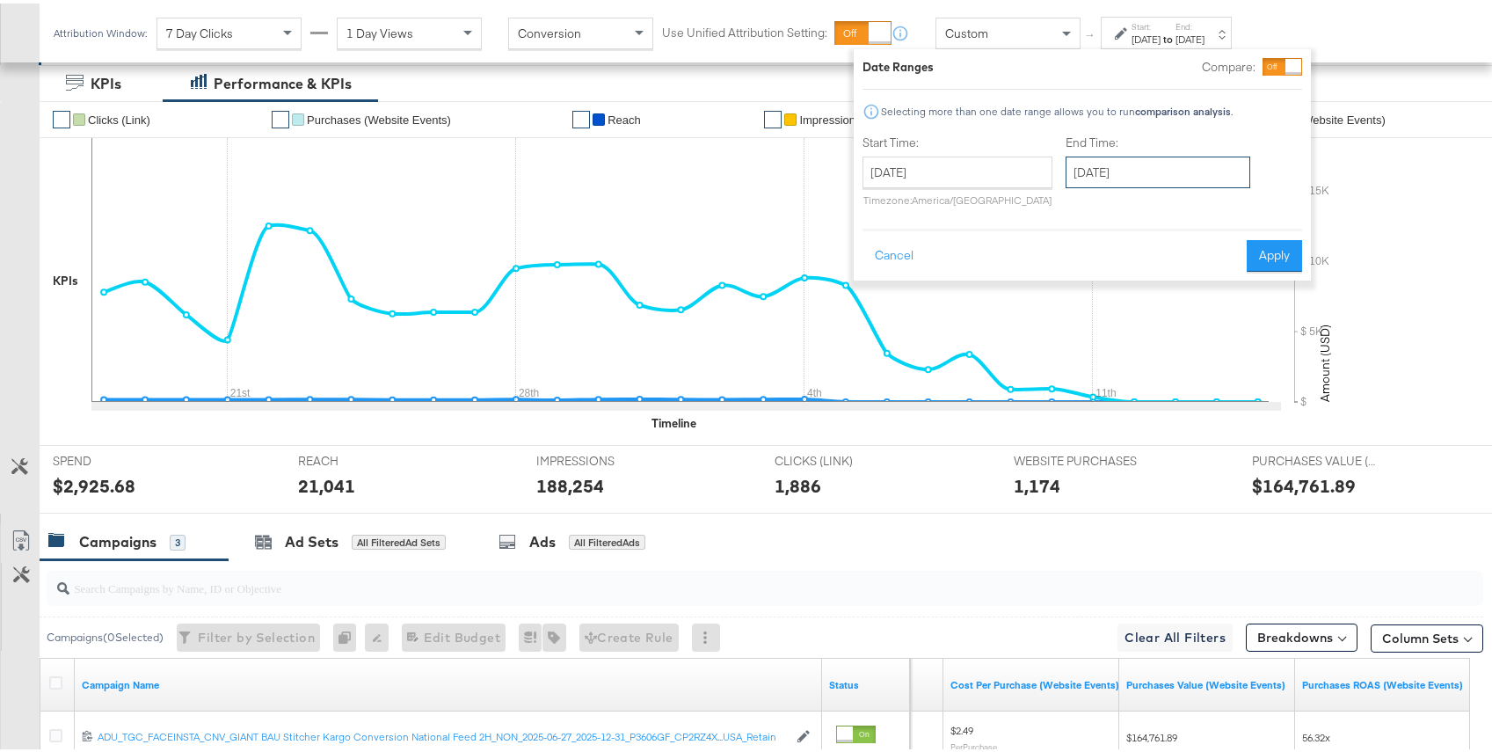
click at [1189, 175] on input "September 15th 2025" at bounding box center [1158, 169] width 185 height 32
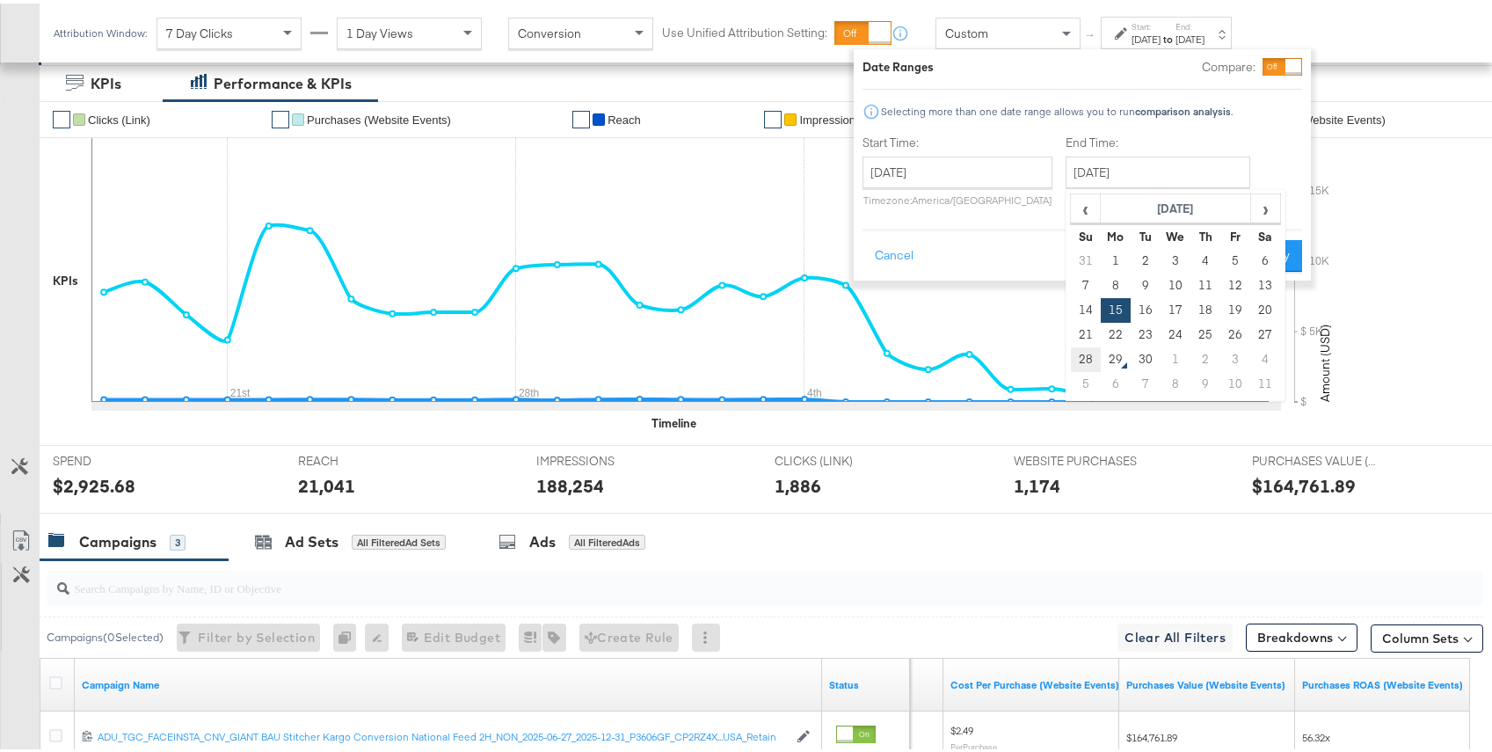
click at [1082, 354] on td "28" at bounding box center [1086, 356] width 30 height 25
type input "September 28th 2025"
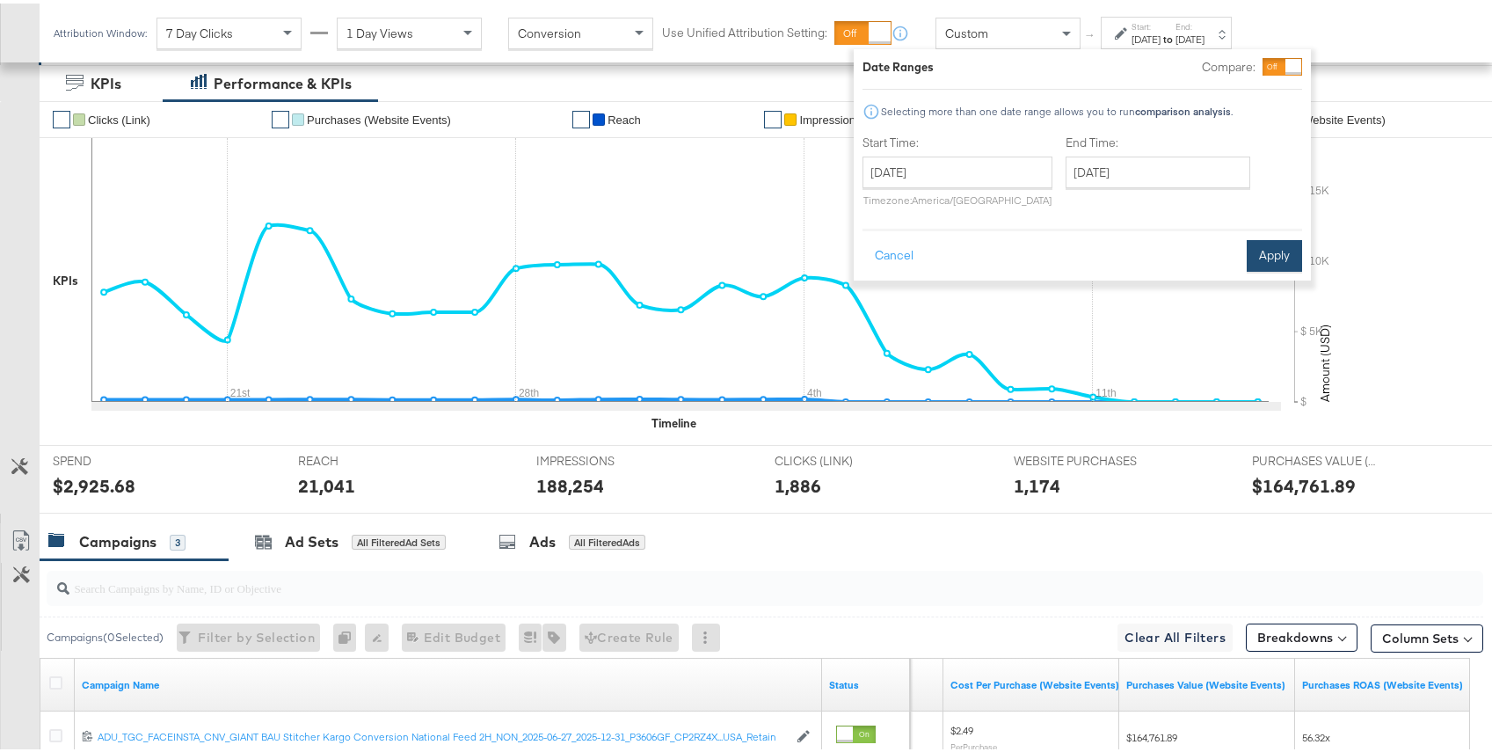
click at [1296, 259] on button "Apply" at bounding box center [1274, 253] width 55 height 32
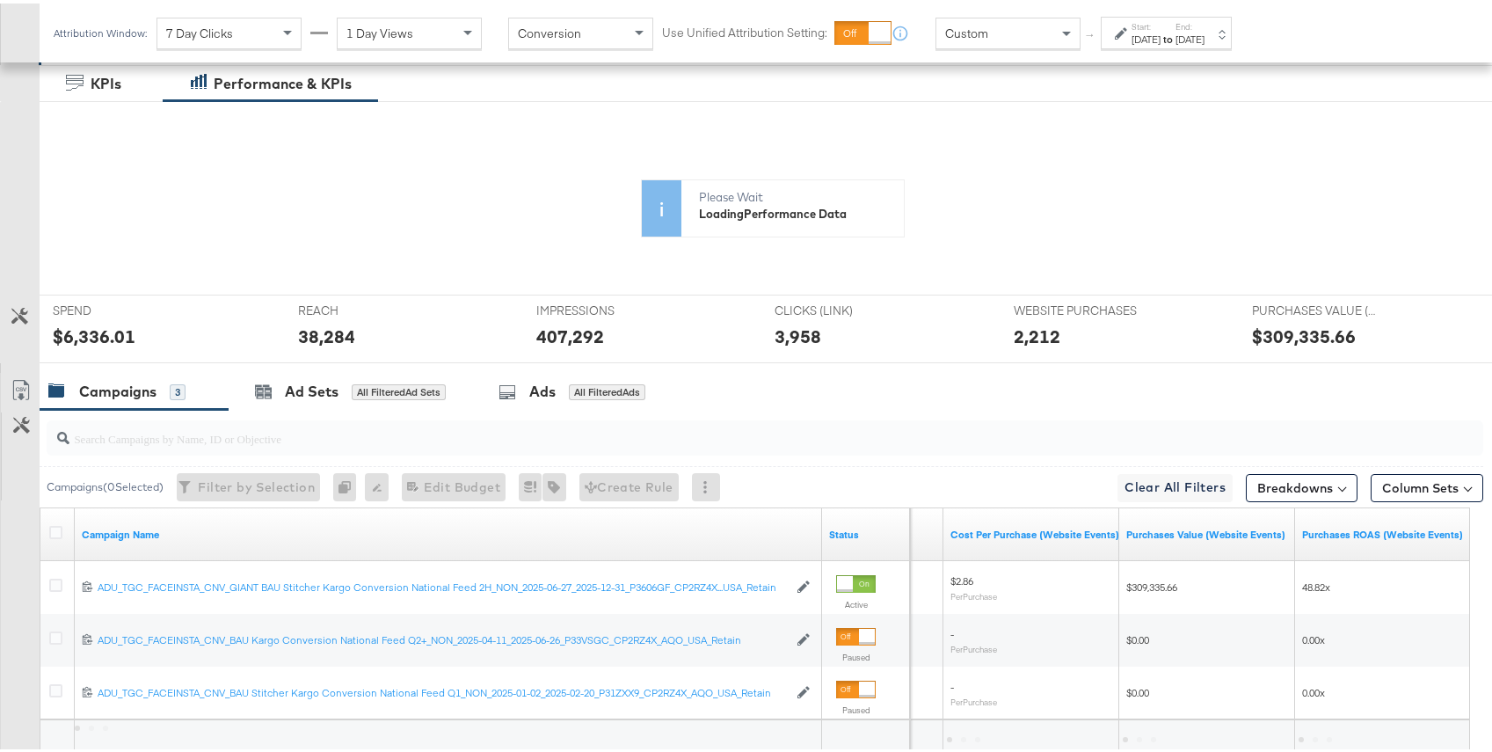
scroll to position [204, 0]
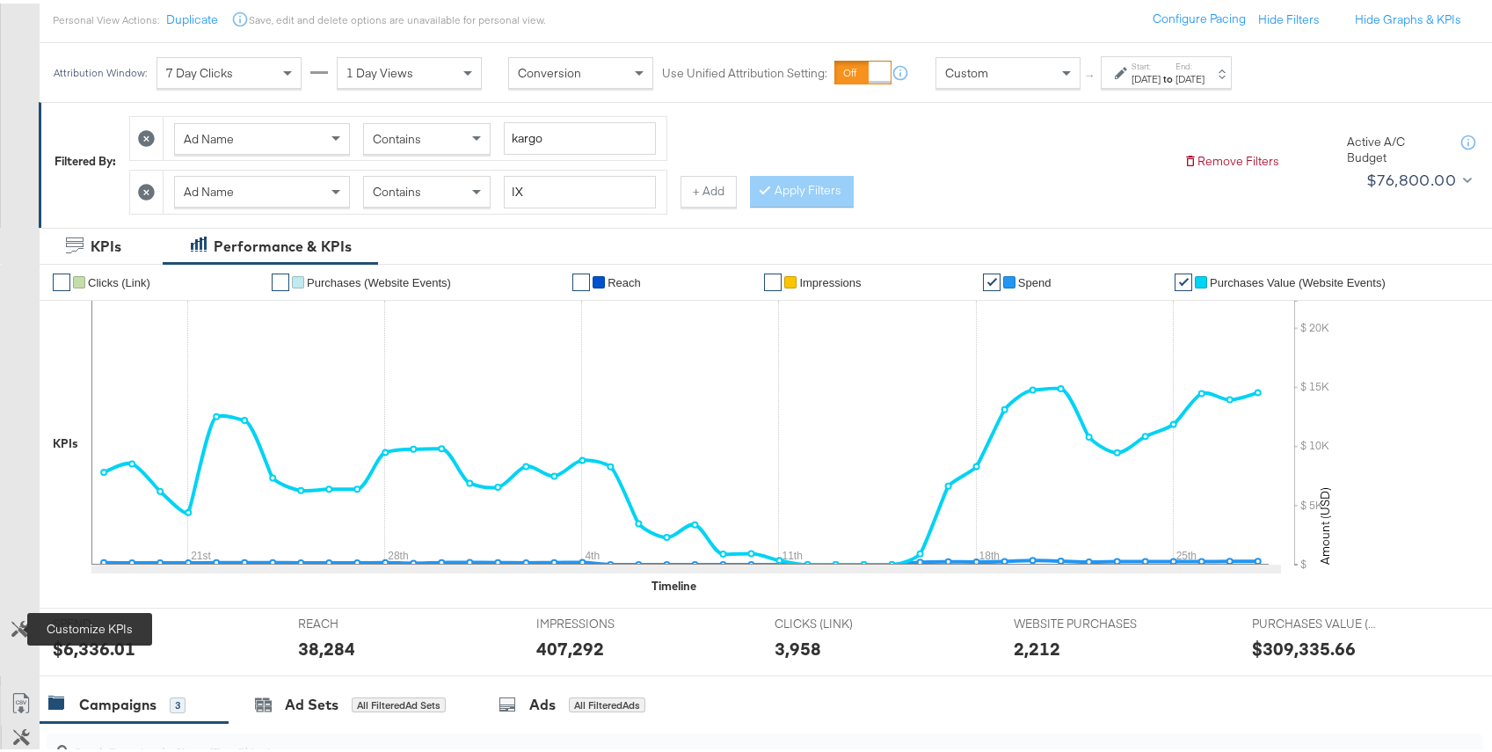
click at [26, 627] on icon at bounding box center [19, 625] width 17 height 17
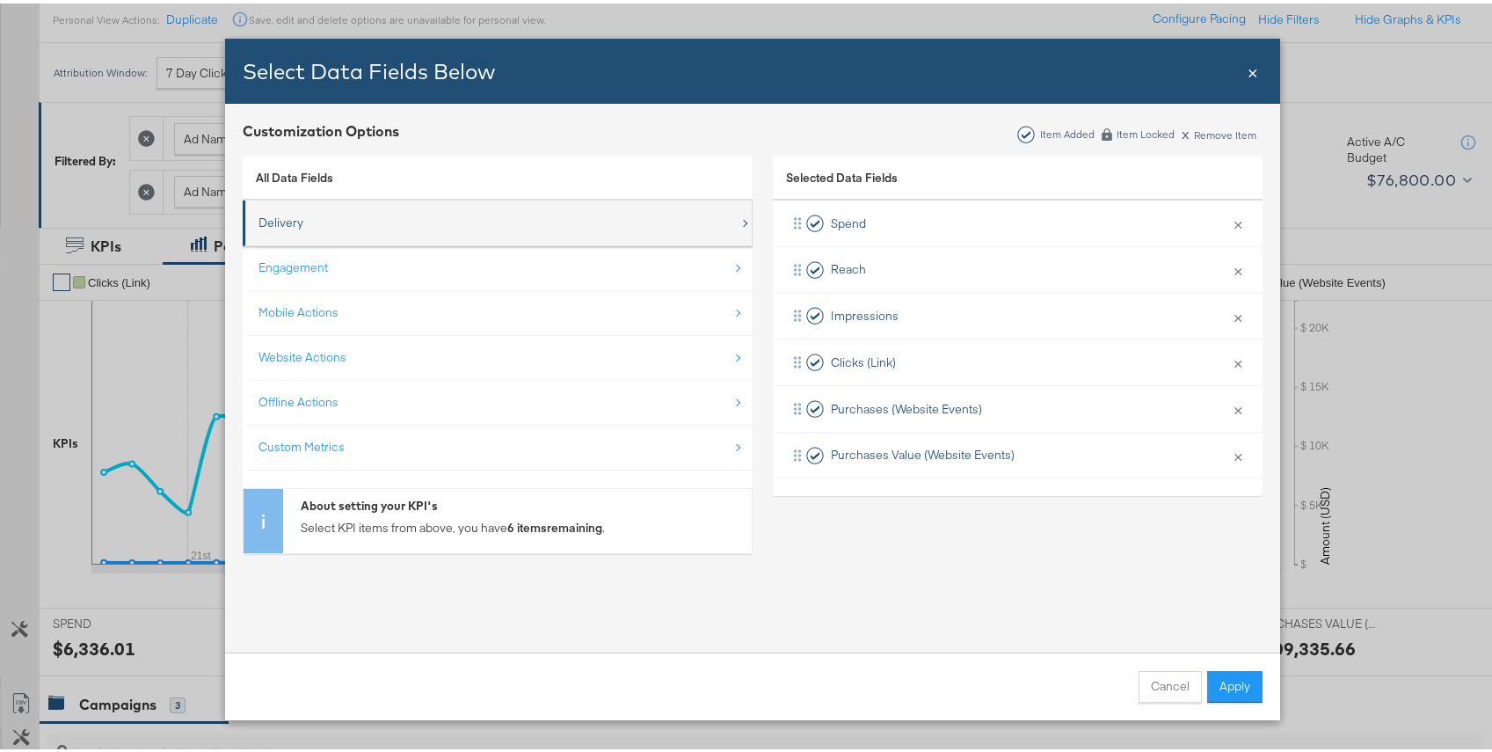
click at [398, 219] on div "Delivery" at bounding box center [499, 219] width 481 height 36
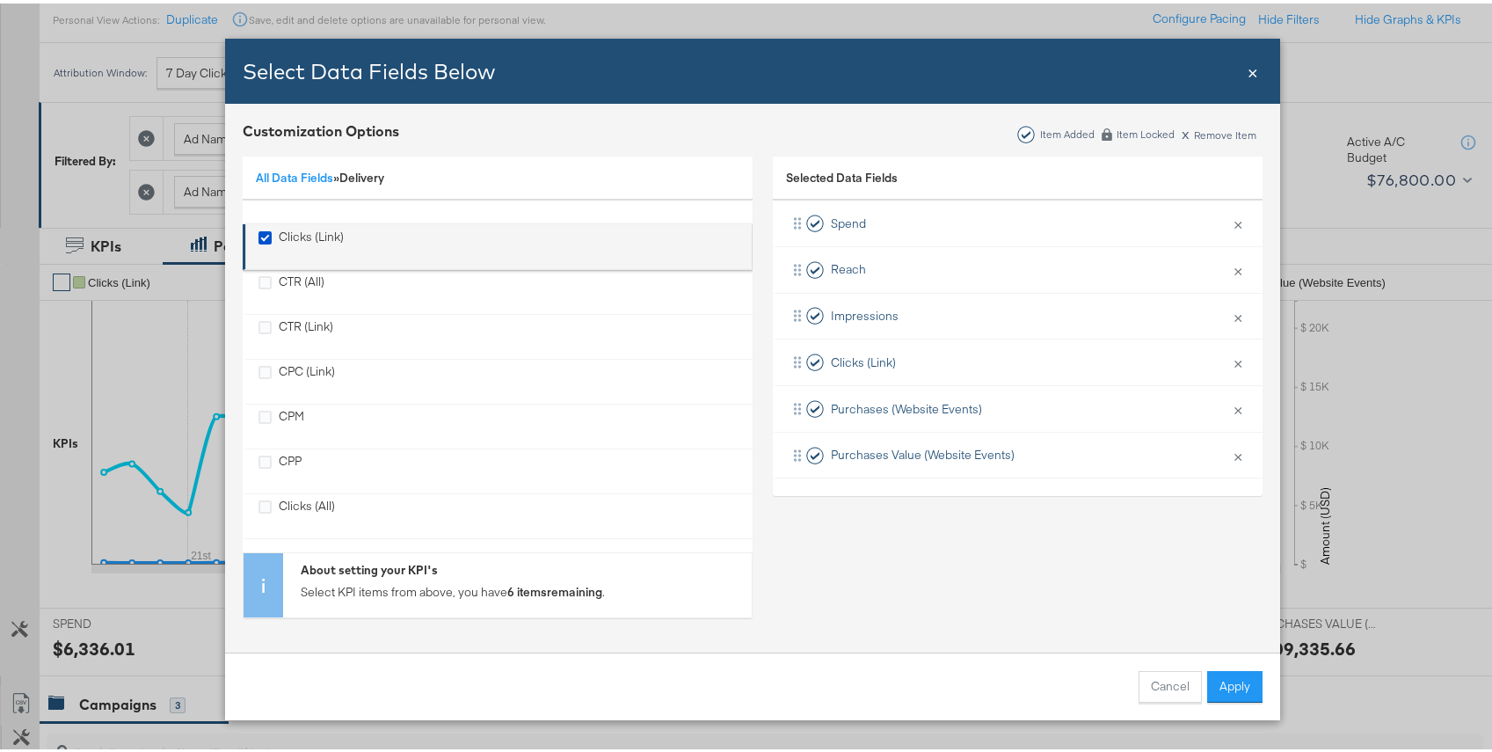
scroll to position [160, 0]
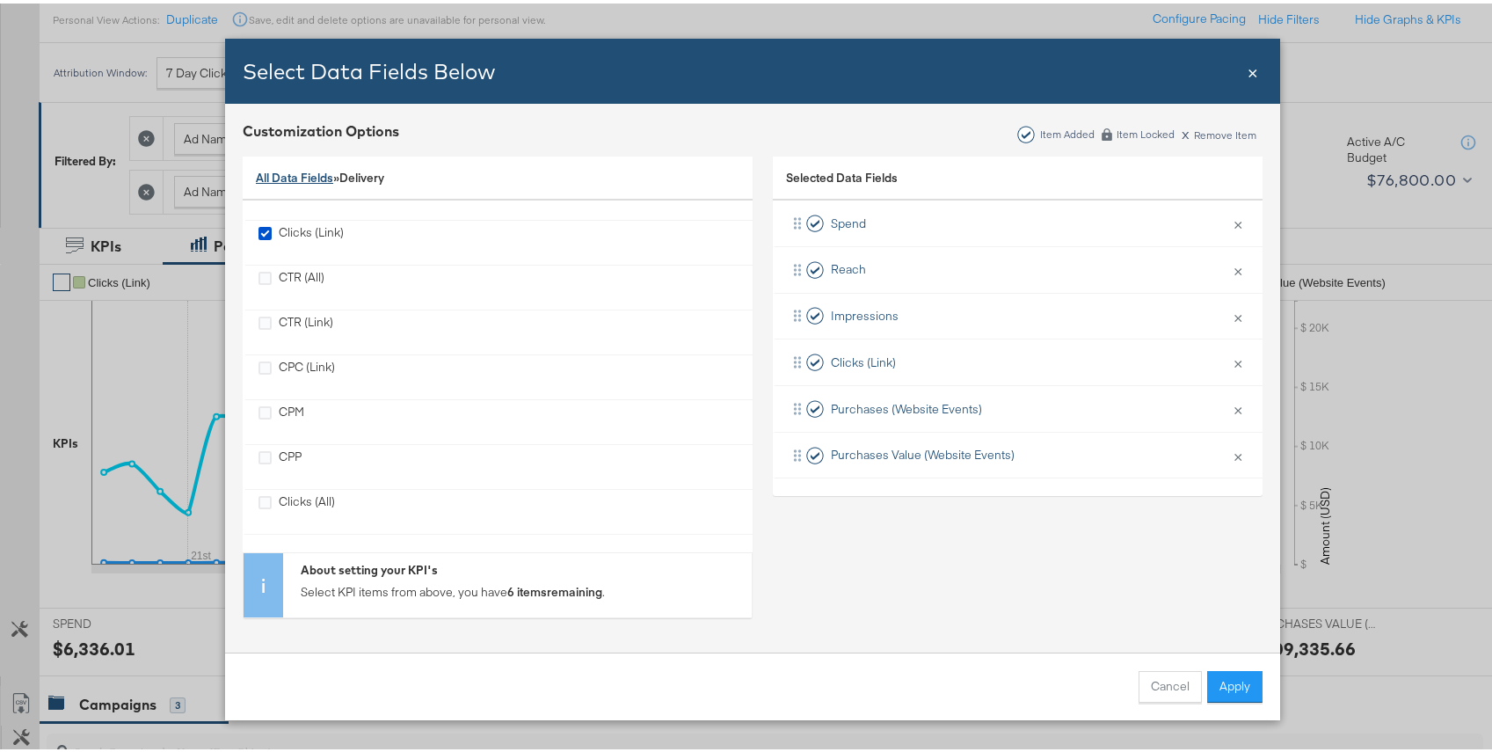
click at [316, 172] on link "All Data Fields" at bounding box center [294, 174] width 77 height 16
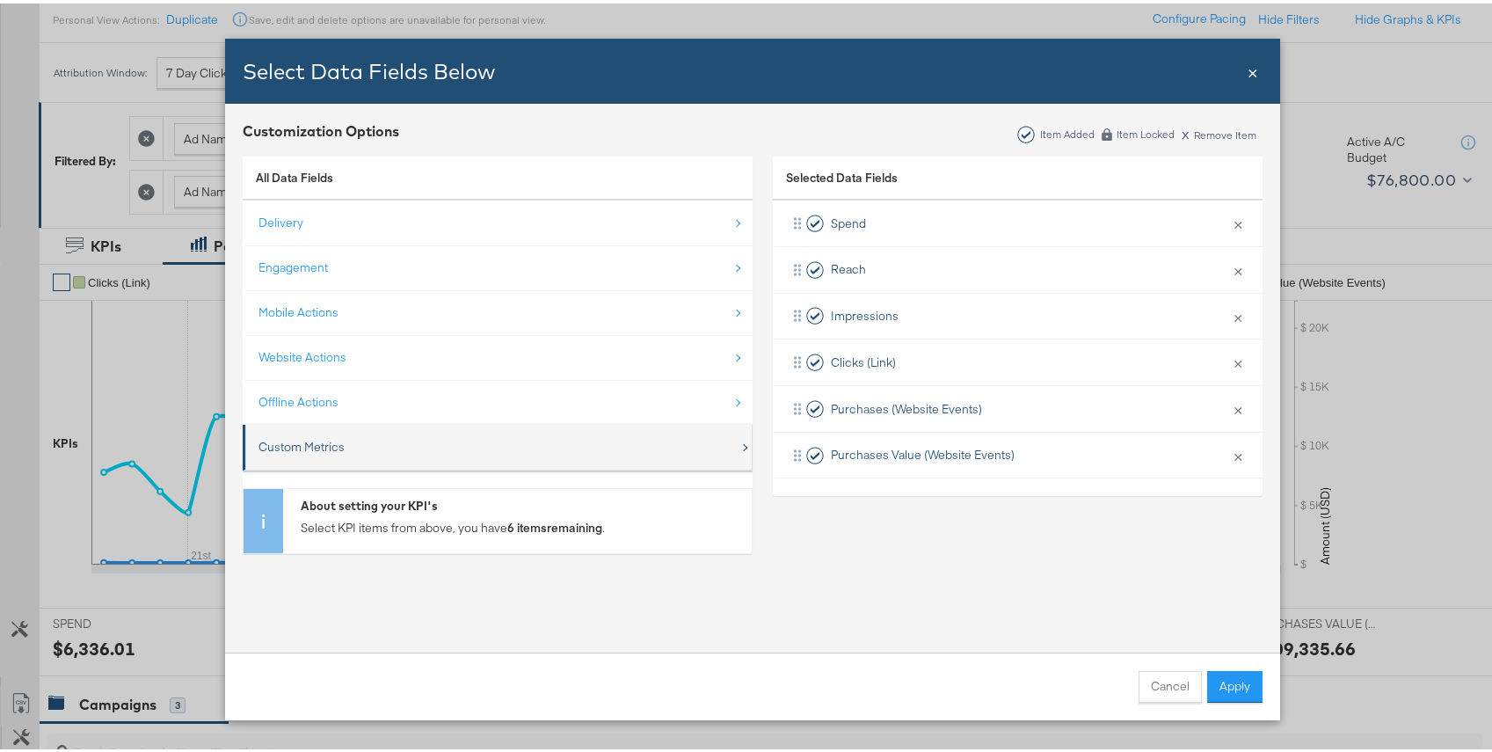
click at [298, 445] on div "Custom Metrics" at bounding box center [302, 443] width 86 height 17
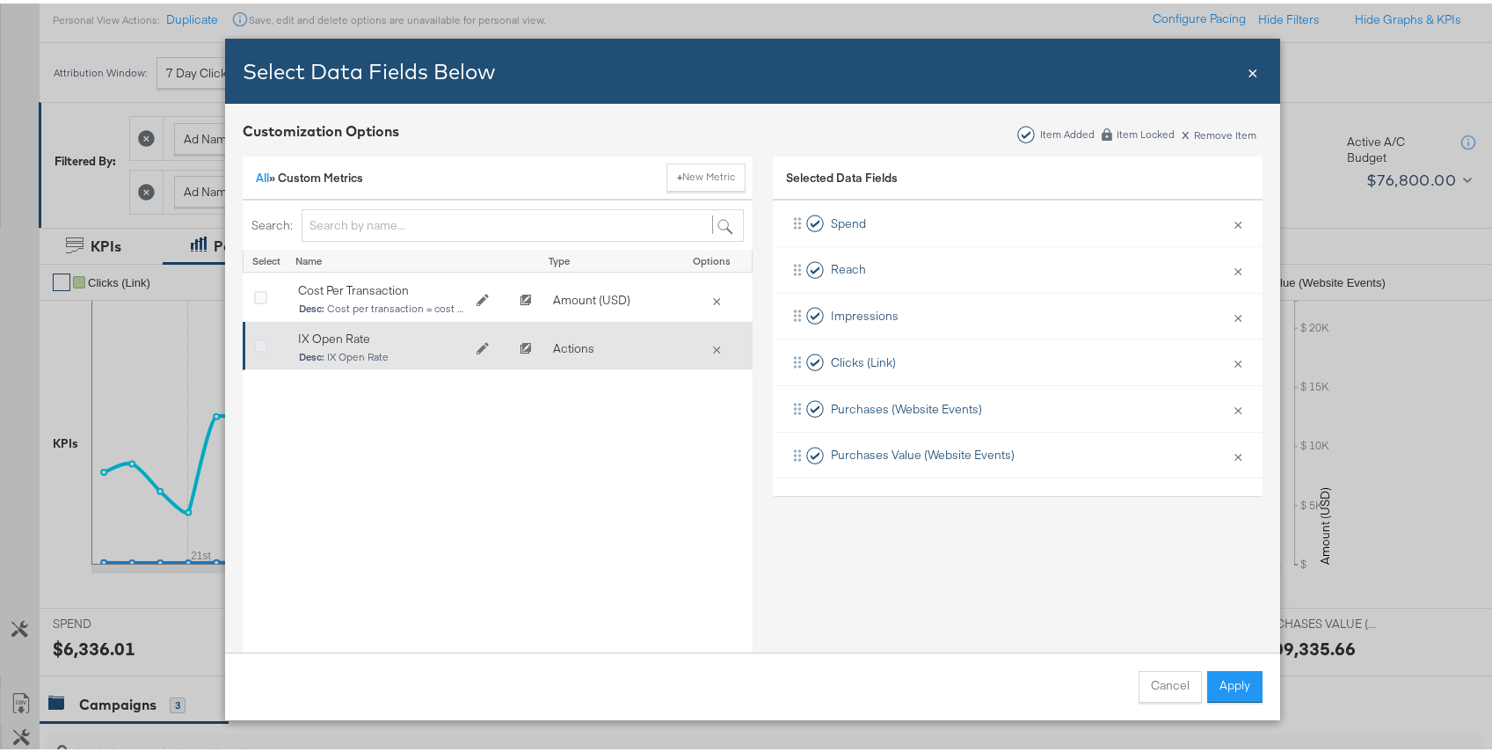
click at [254, 345] on icon "Bulk Add Locations Modal" at bounding box center [260, 343] width 13 height 13
click at [0, 0] on input "Bulk Add Locations Modal" at bounding box center [0, 0] width 0 height 0
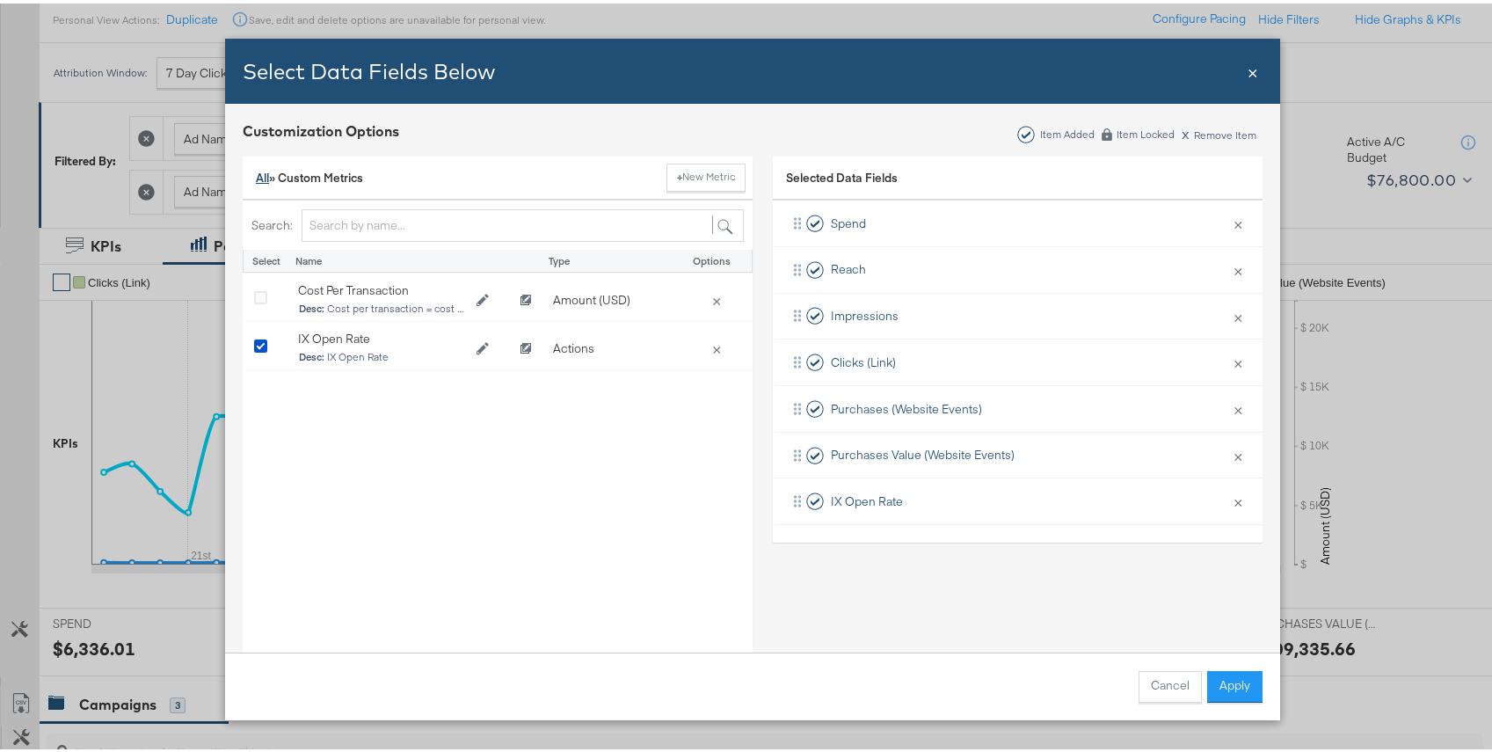
click at [256, 177] on link "All" at bounding box center [262, 174] width 13 height 16
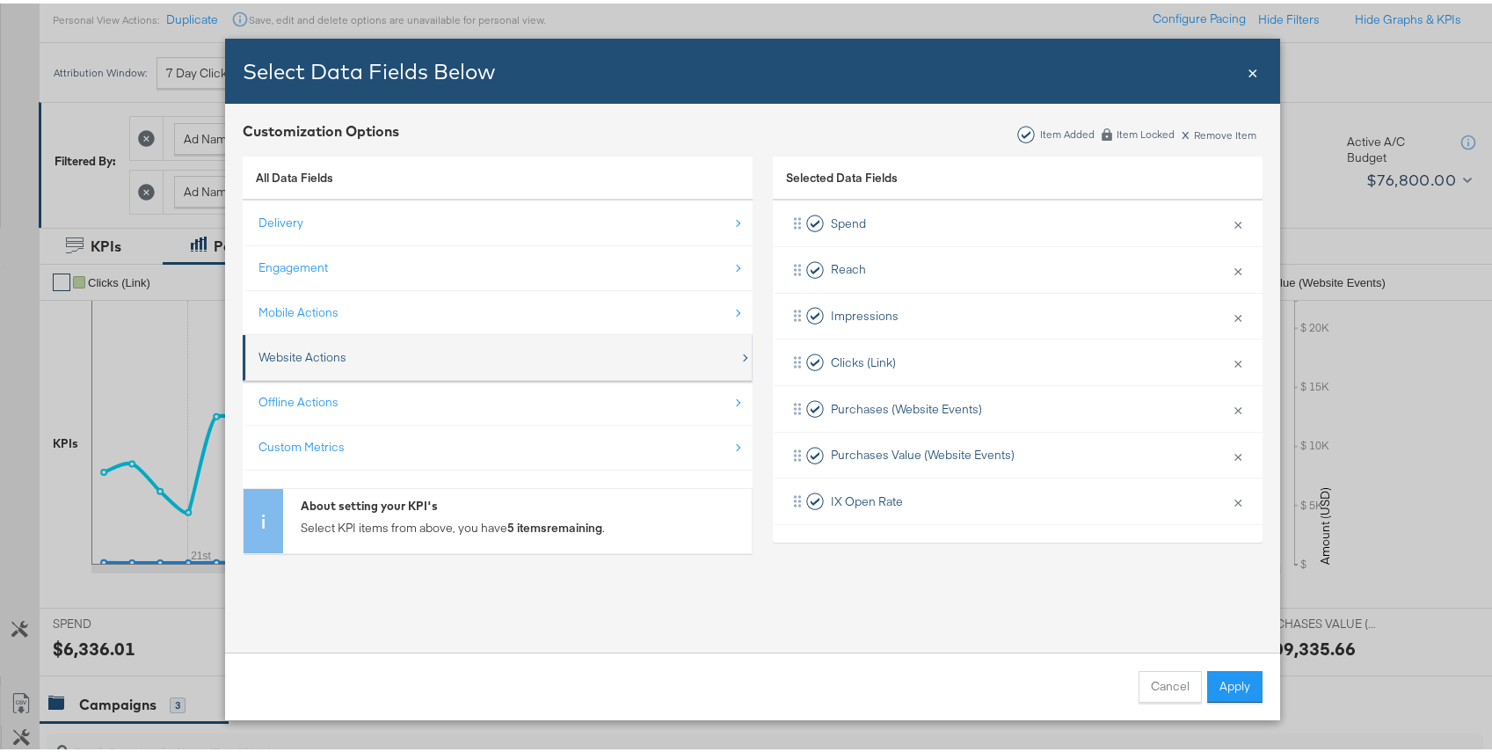
click at [342, 345] on div "Website Actions" at bounding box center [499, 354] width 481 height 36
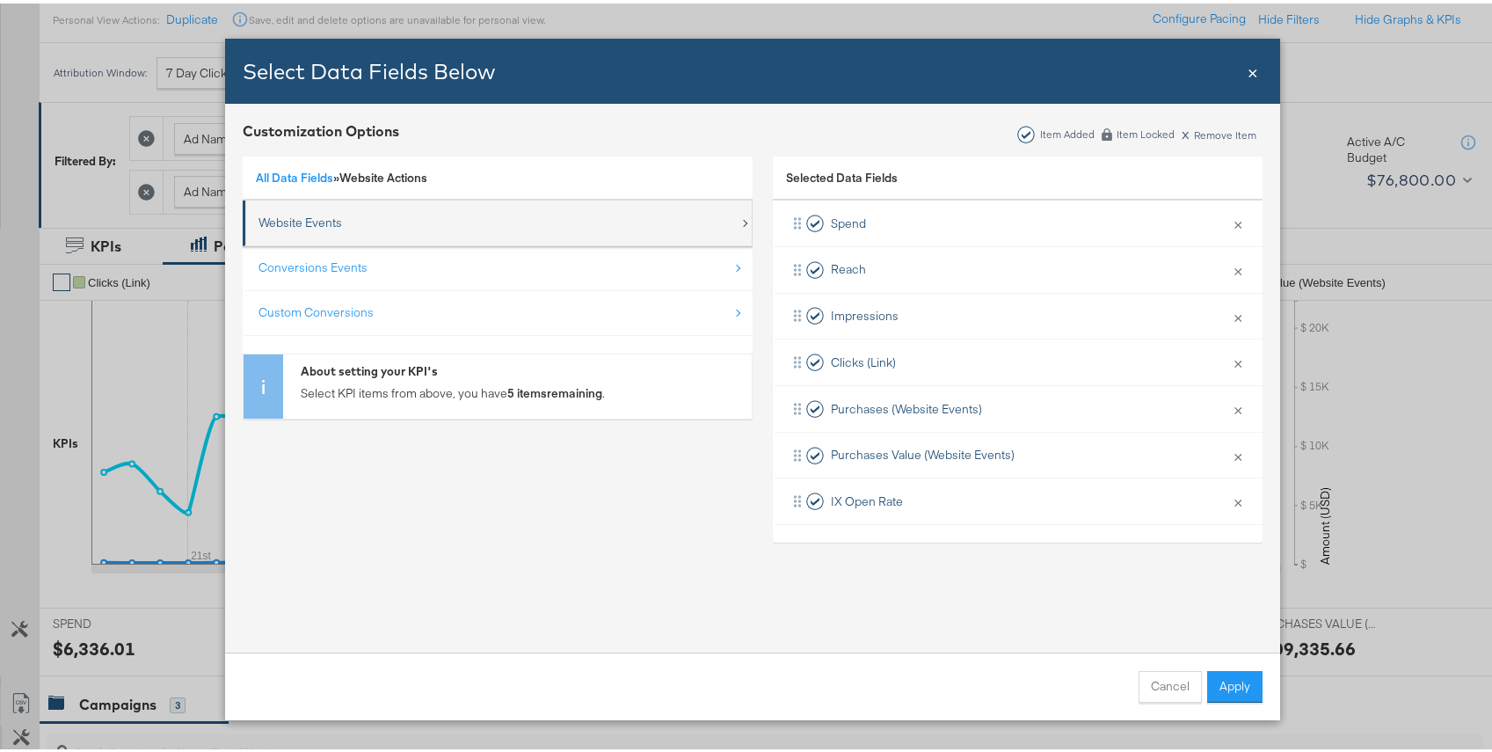
click at [327, 214] on div "Website Events" at bounding box center [301, 219] width 84 height 17
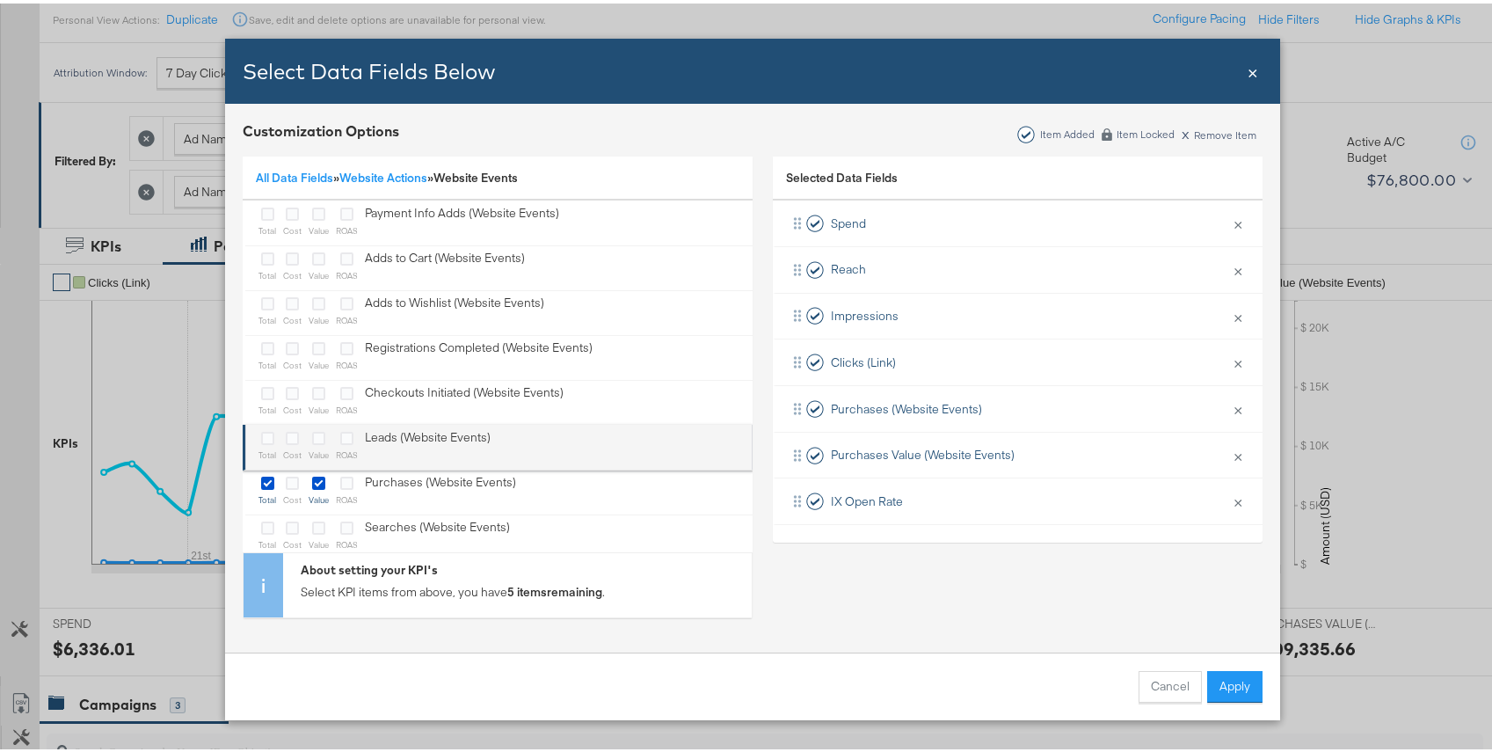
scroll to position [70, 0]
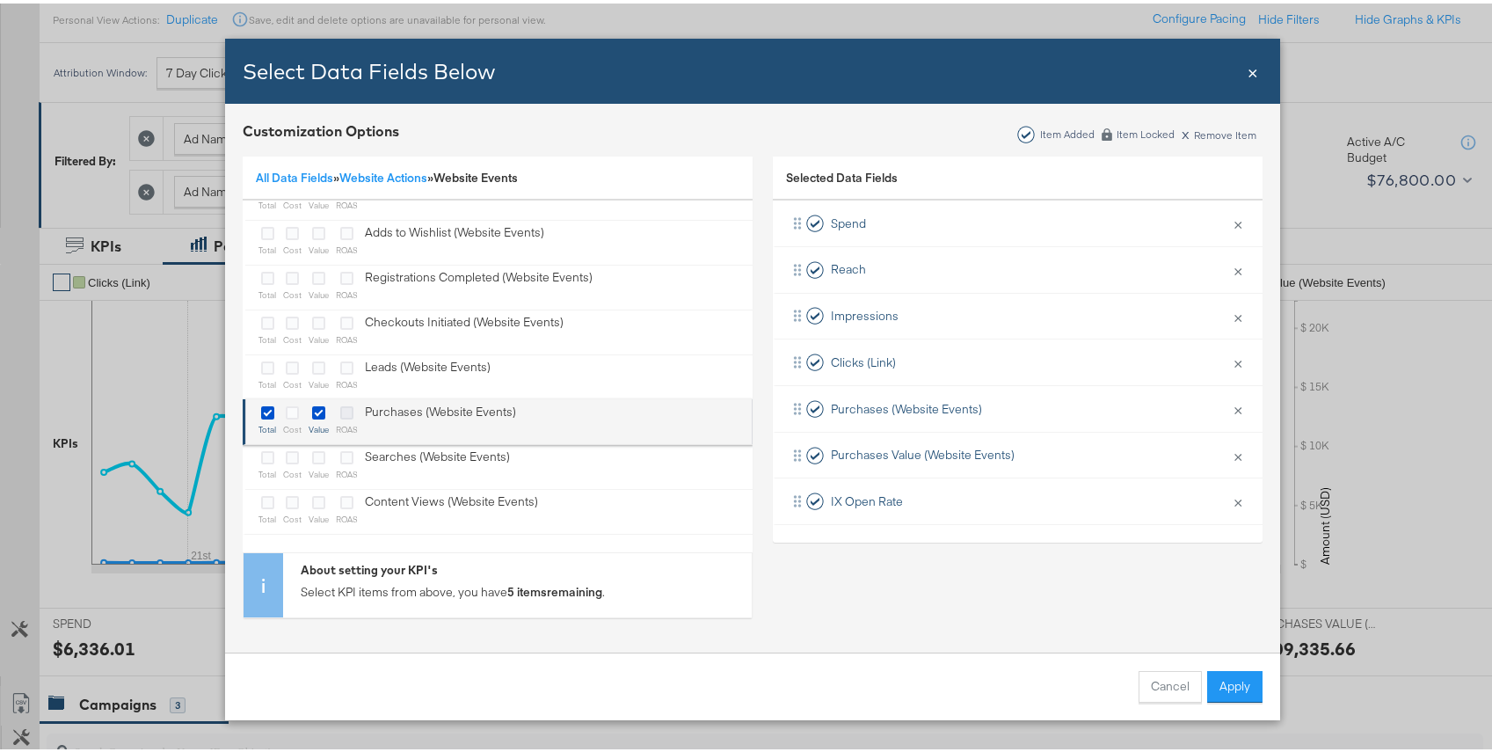
click at [340, 411] on icon "Bulk Add Locations Modal" at bounding box center [346, 409] width 13 height 13
click at [0, 0] on input "Bulk Add Locations Modal" at bounding box center [0, 0] width 0 height 0
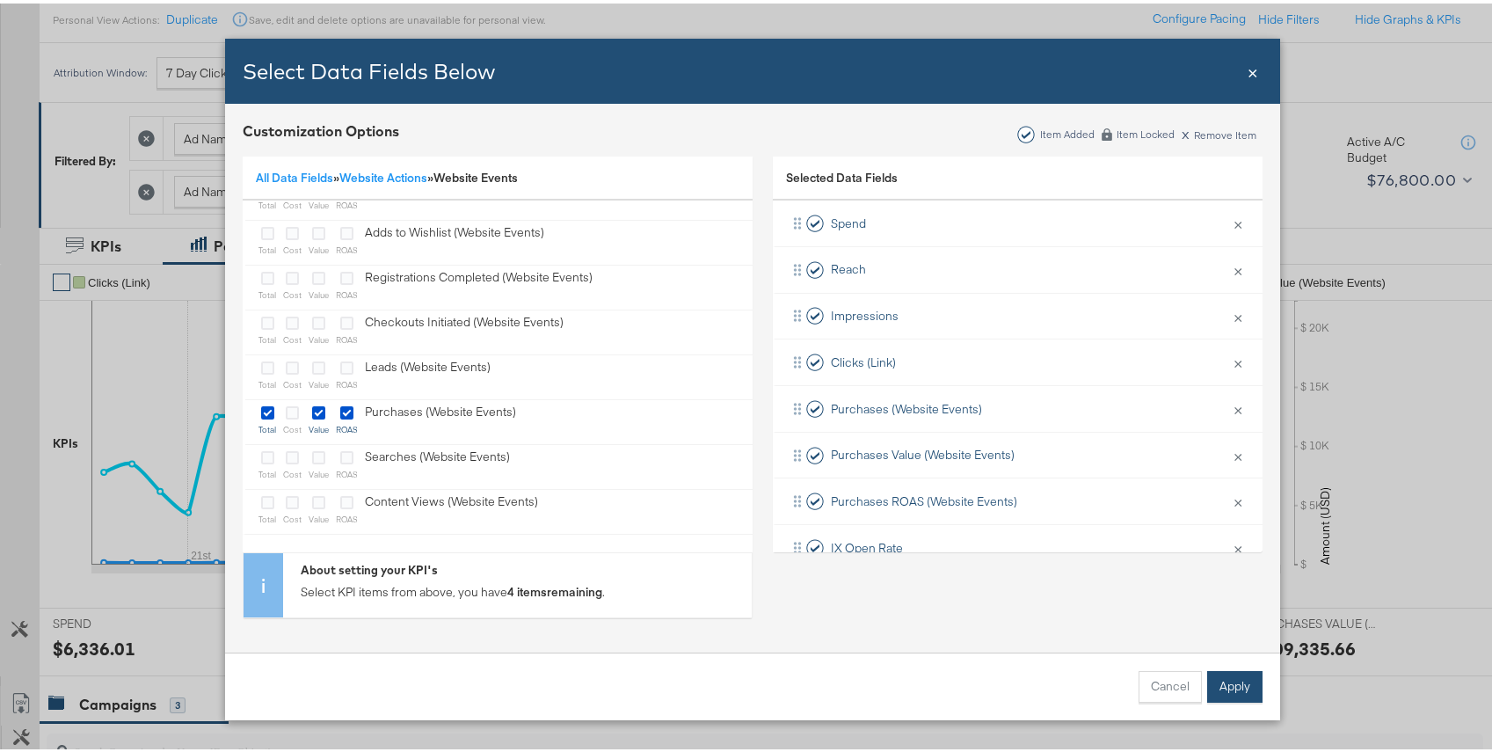
click at [1237, 673] on button "Apply" at bounding box center [1235, 684] width 55 height 32
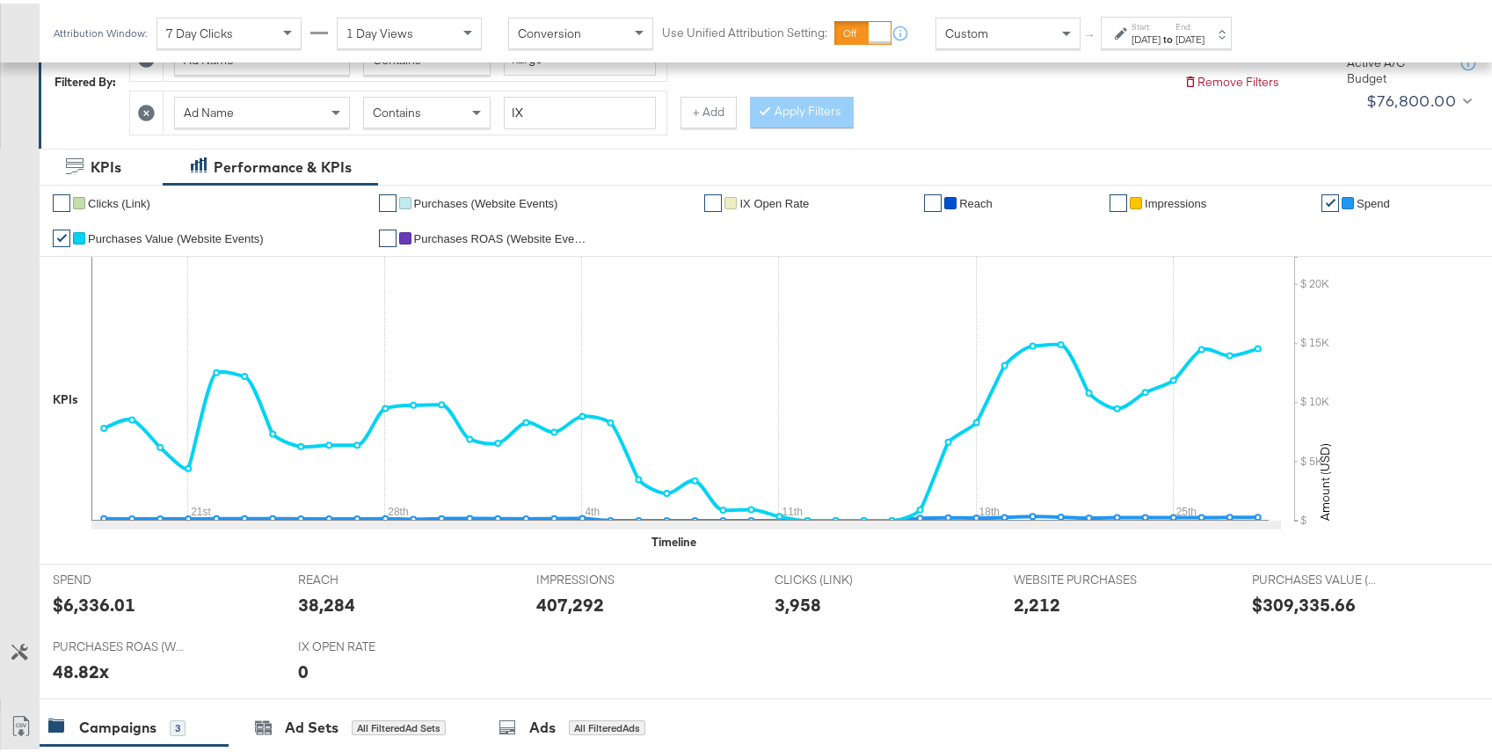
scroll to position [290, 0]
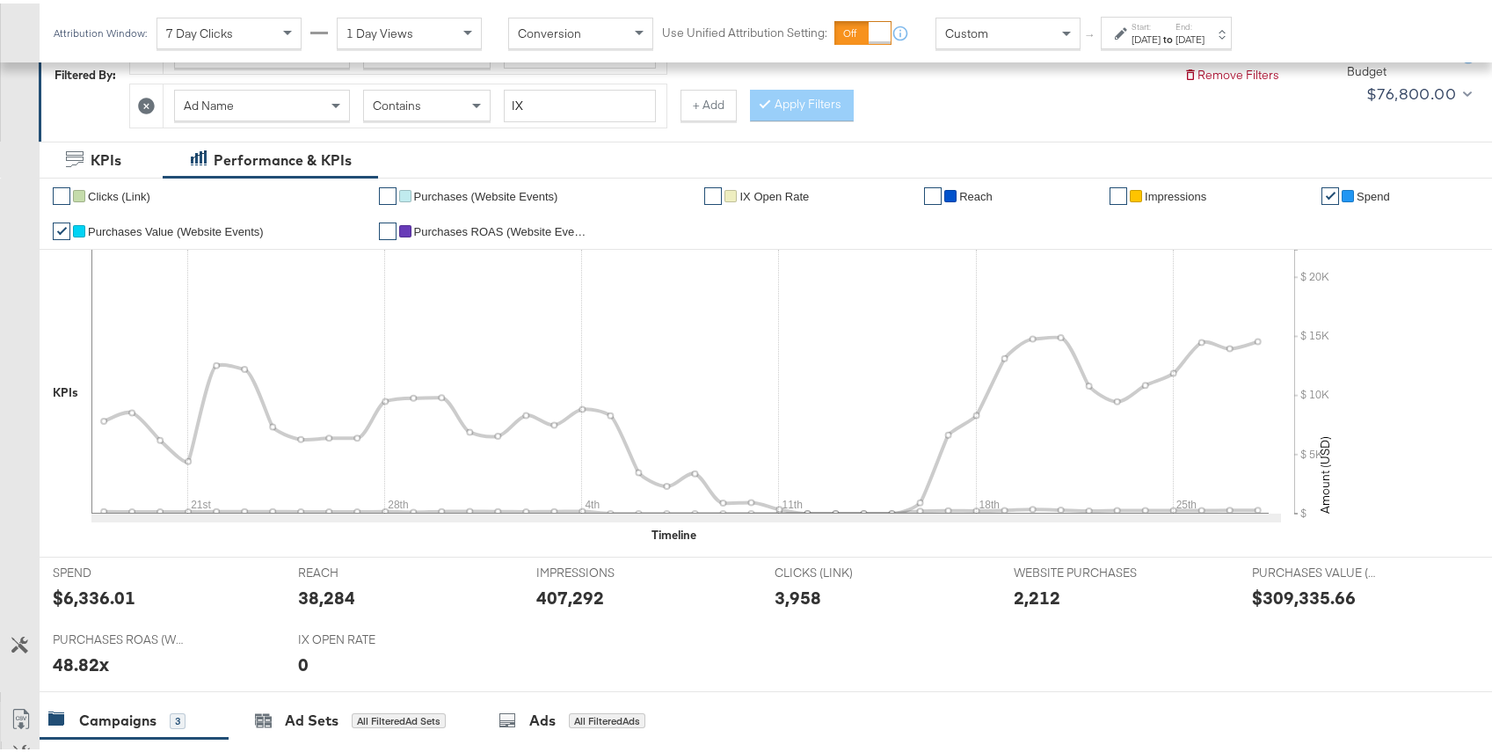
click at [528, 229] on span "Purchases ROAS (Website Events)" at bounding box center [502, 228] width 176 height 13
